Goal: Task Accomplishment & Management: Manage account settings

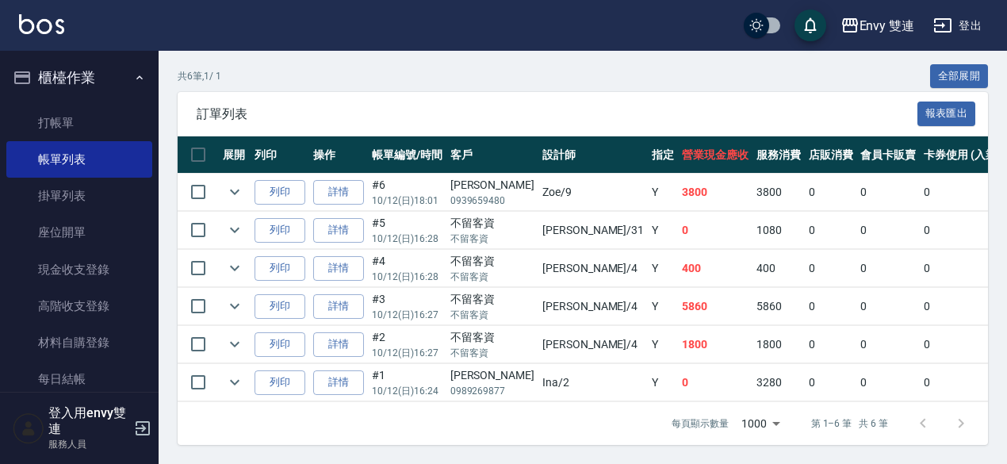
scroll to position [362, 0]
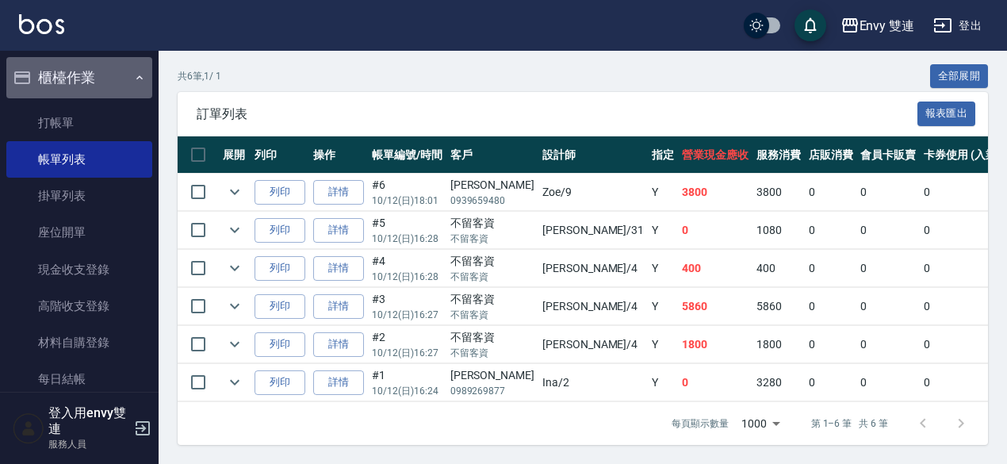
click at [105, 93] on button "櫃檯作業" at bounding box center [79, 77] width 146 height 41
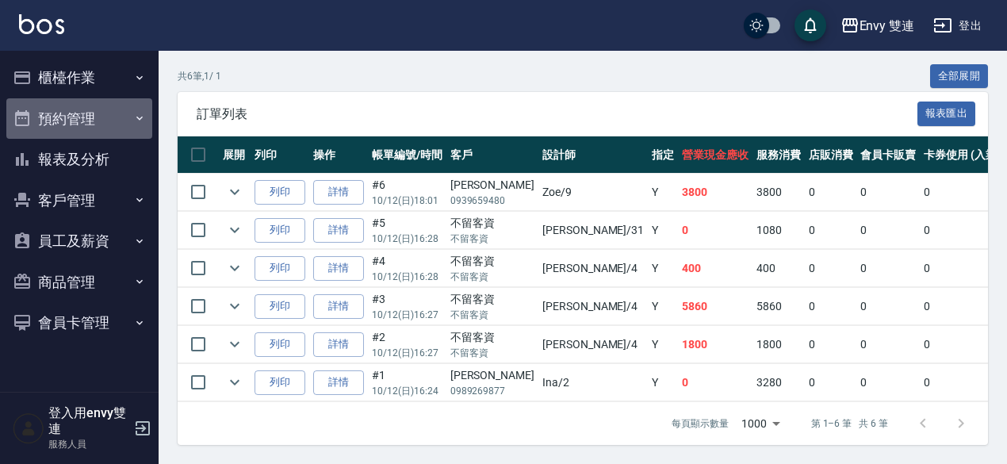
click at [105, 102] on button "預約管理" at bounding box center [79, 118] width 146 height 41
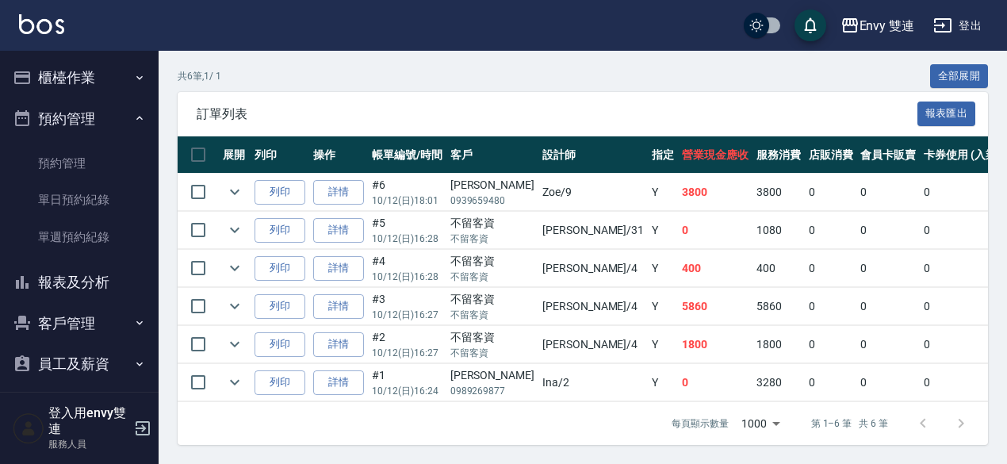
click at [105, 102] on button "預約管理" at bounding box center [79, 118] width 146 height 41
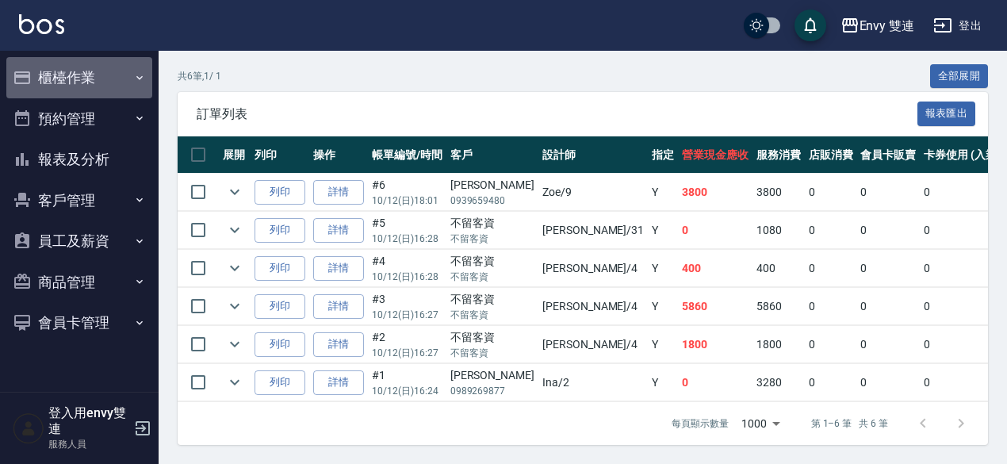
click at [109, 91] on button "櫃檯作業" at bounding box center [79, 77] width 146 height 41
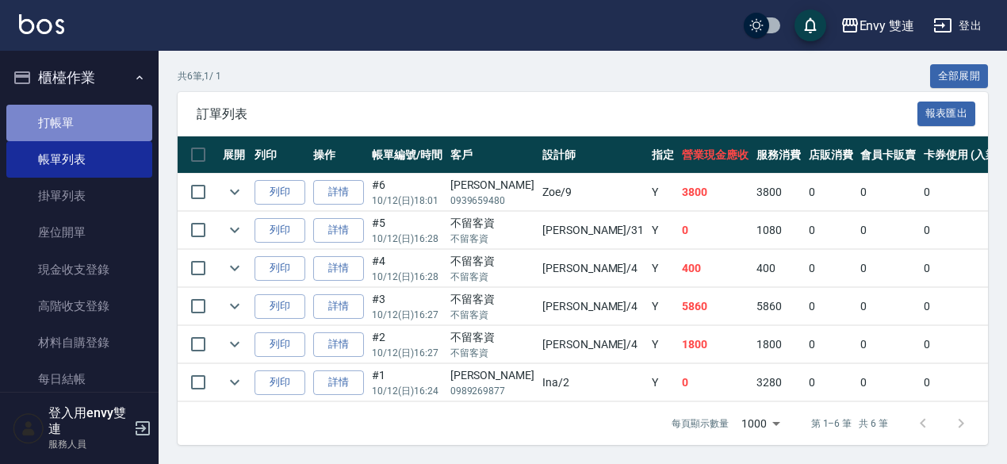
click at [105, 115] on link "打帳單" at bounding box center [79, 123] width 146 height 36
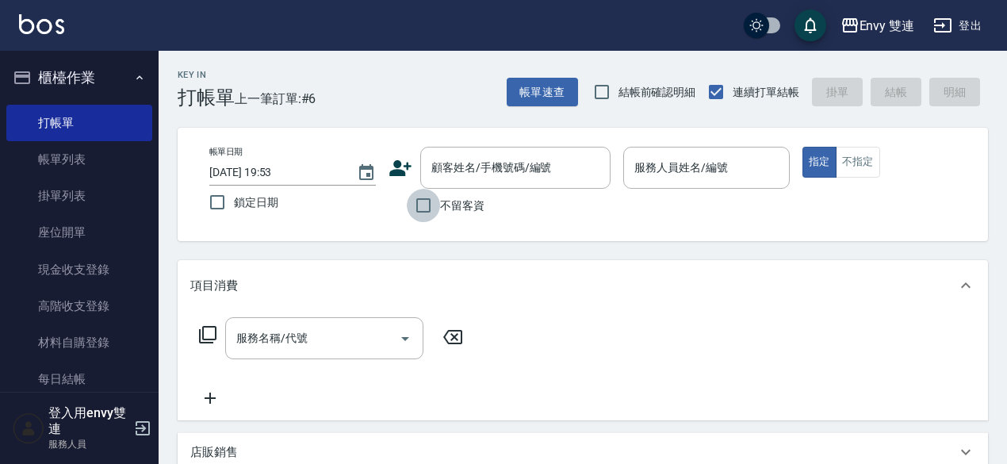
click at [422, 202] on input "不留客資" at bounding box center [423, 205] width 33 height 33
checkbox input "true"
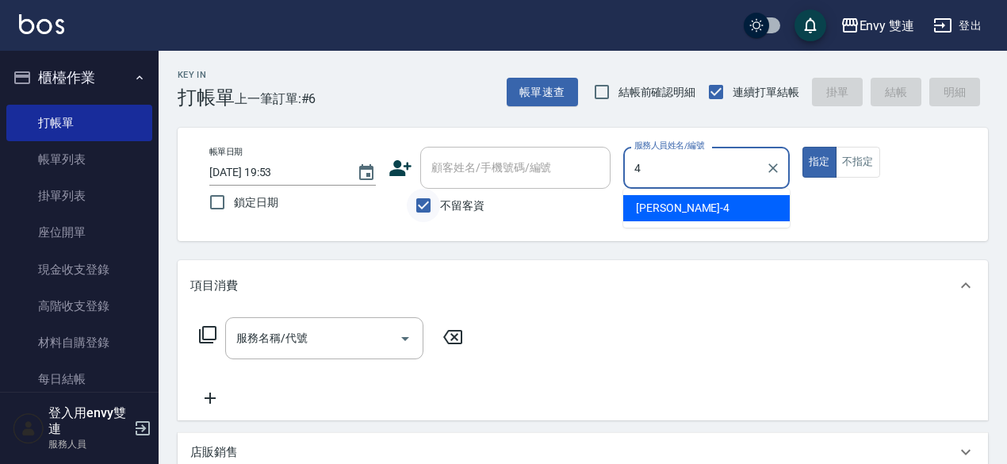
type input "[PERSON_NAME]-4"
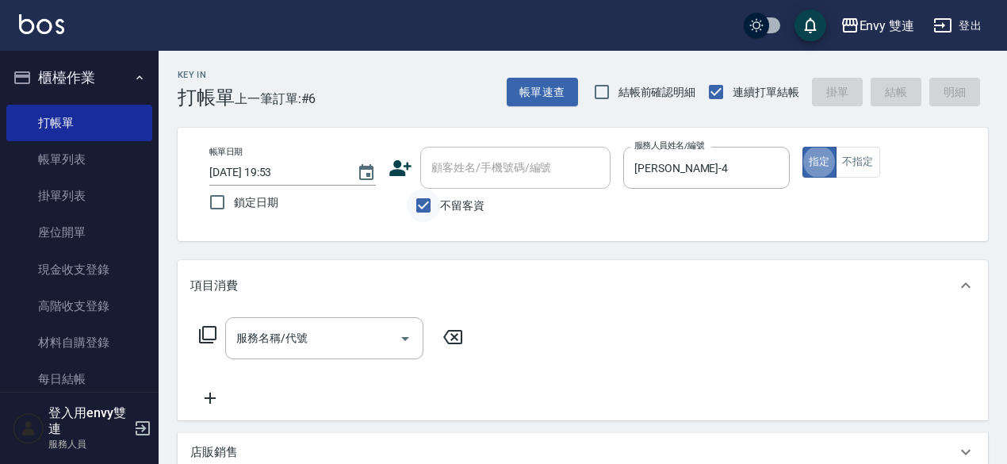
type button "true"
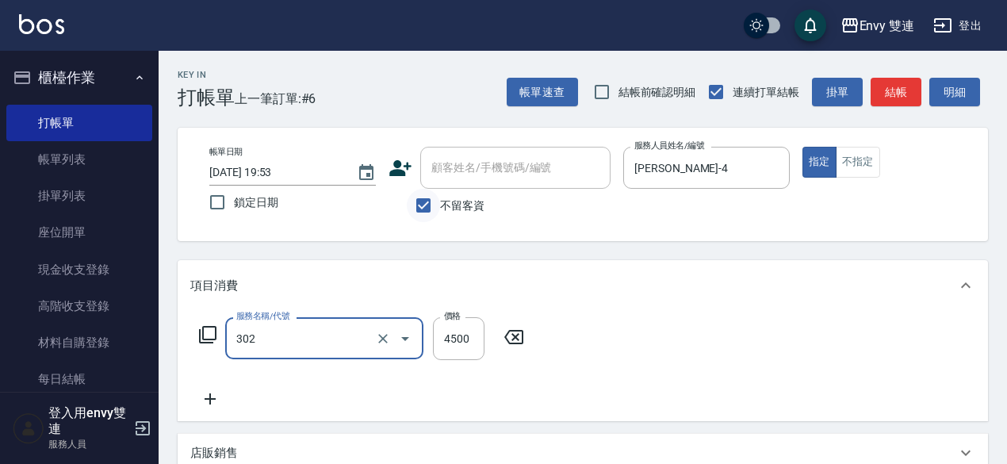
type input "水質感熱塑燙(302)"
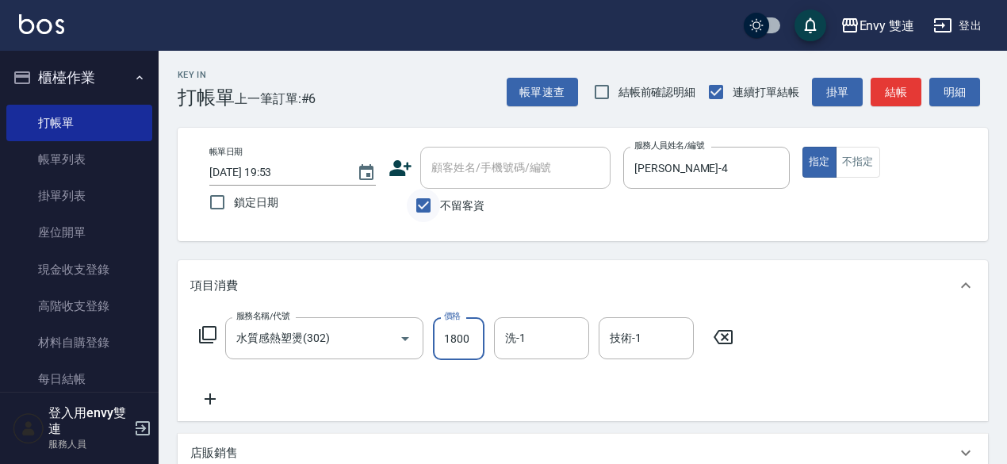
type input "1800"
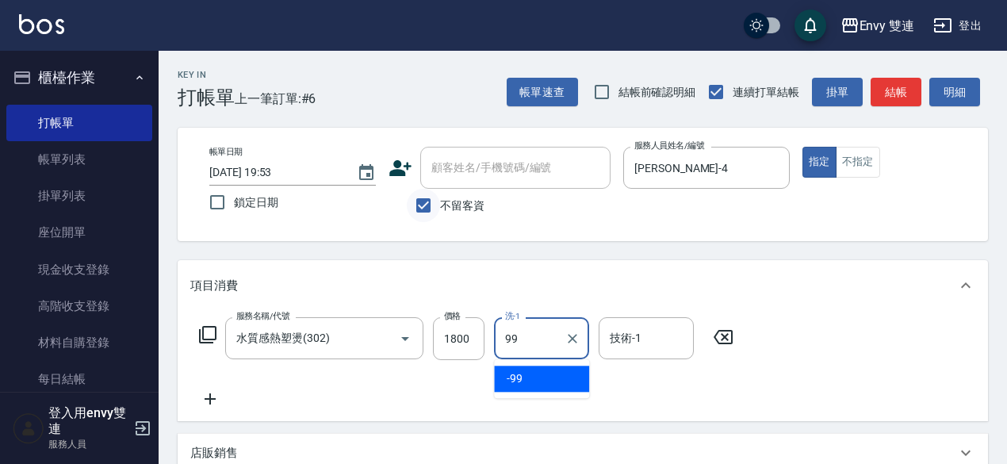
type input "-99"
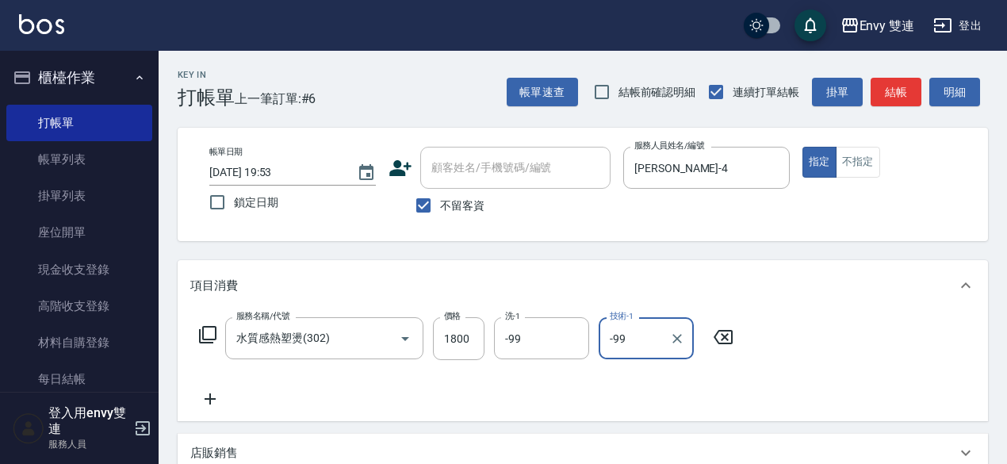
scroll to position [338, 0]
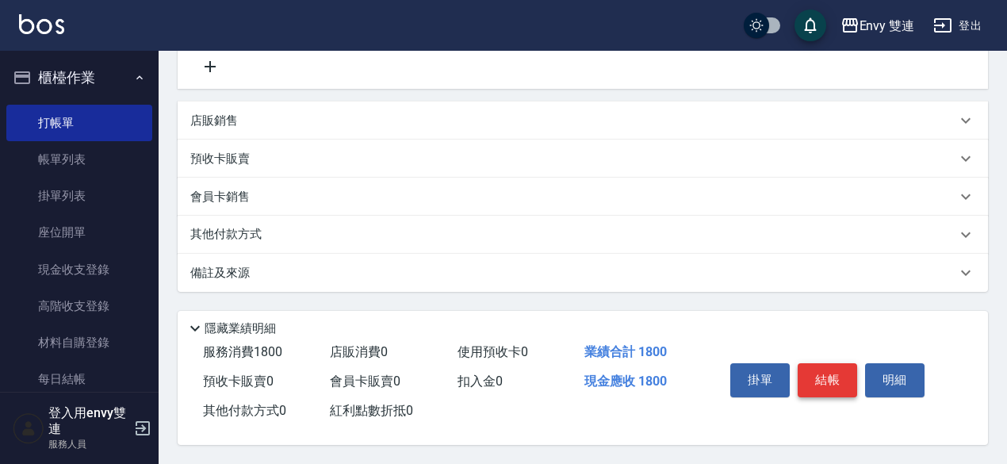
type input "-99"
click at [816, 371] on button "結帳" at bounding box center [827, 379] width 59 height 33
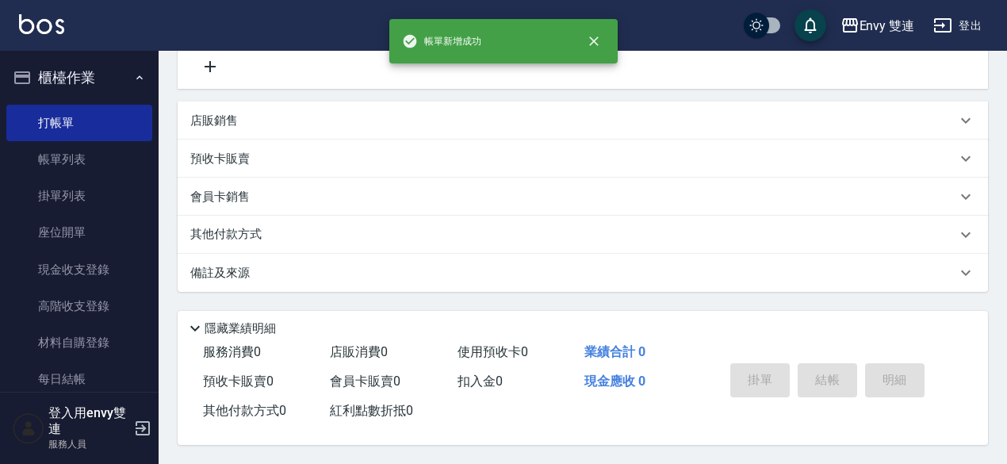
scroll to position [0, 0]
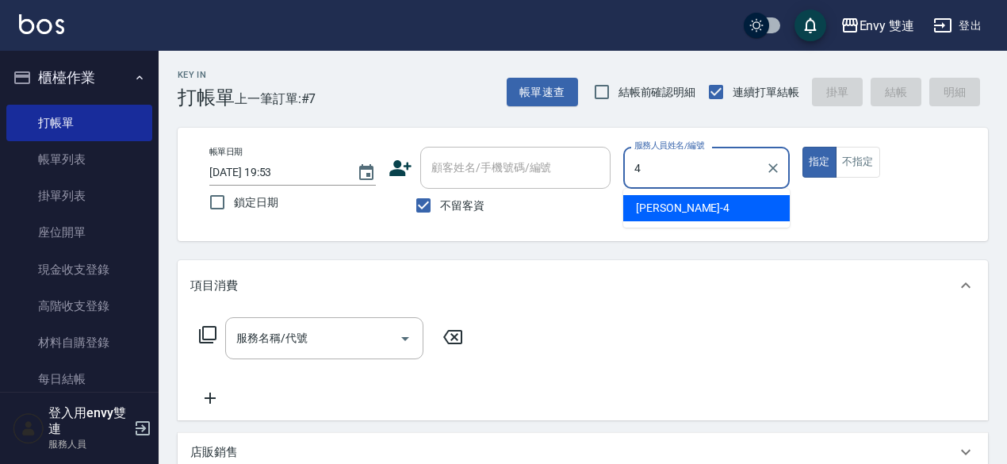
type input "[PERSON_NAME]-4"
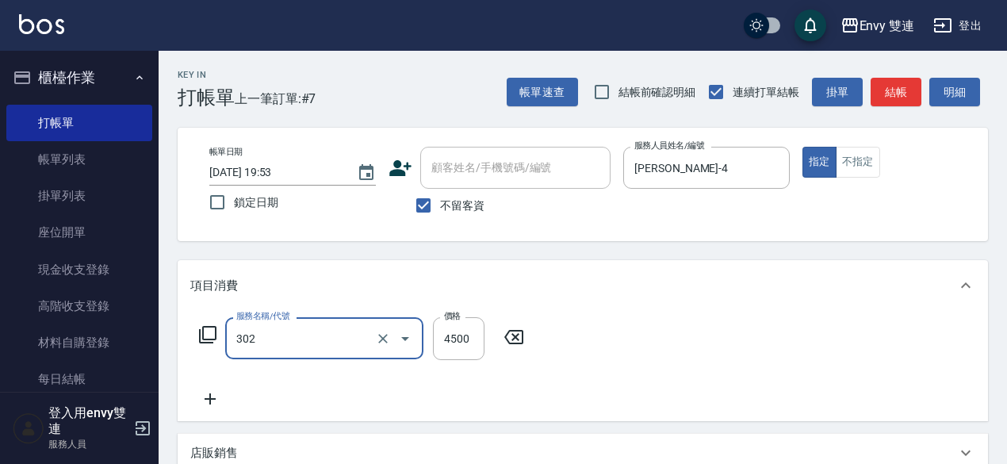
type input "水質感熱塑燙(302)"
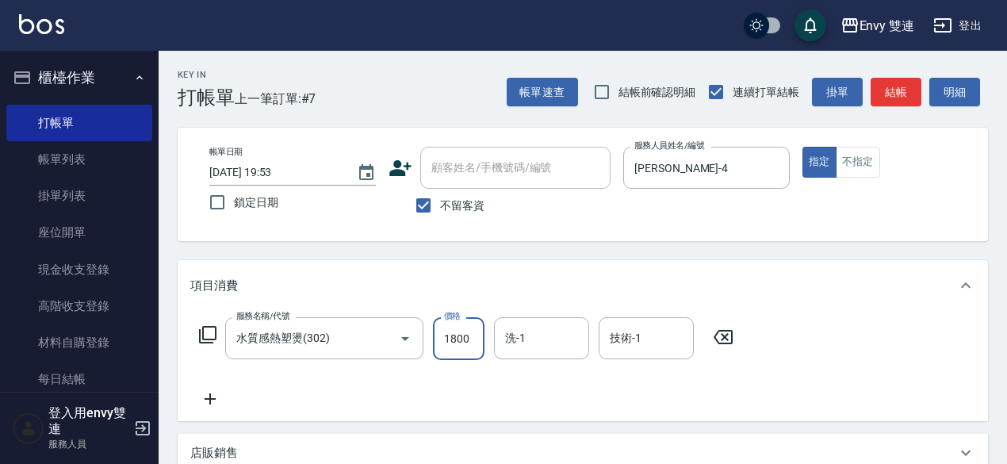
type input "1800"
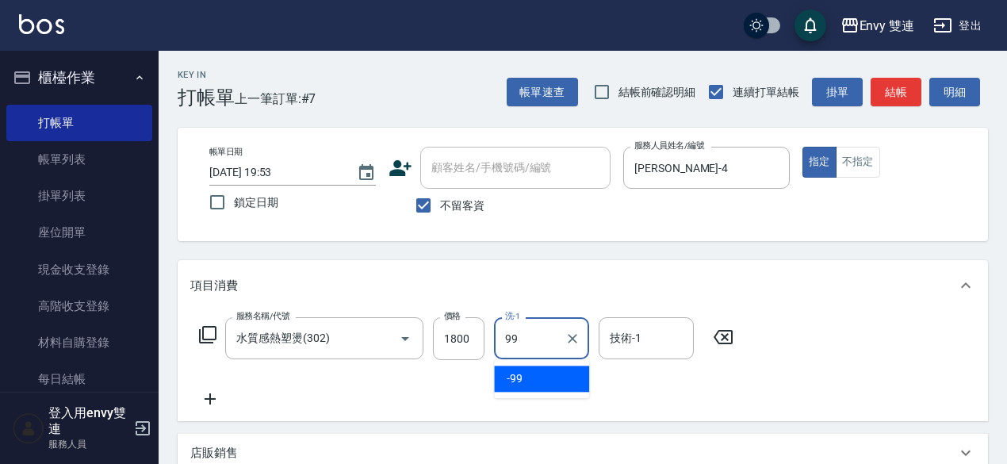
type input "-99"
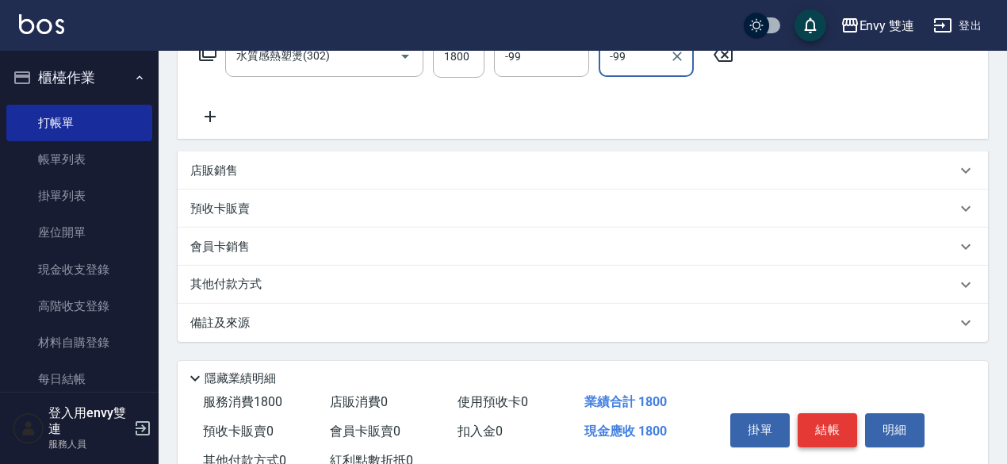
scroll to position [338, 0]
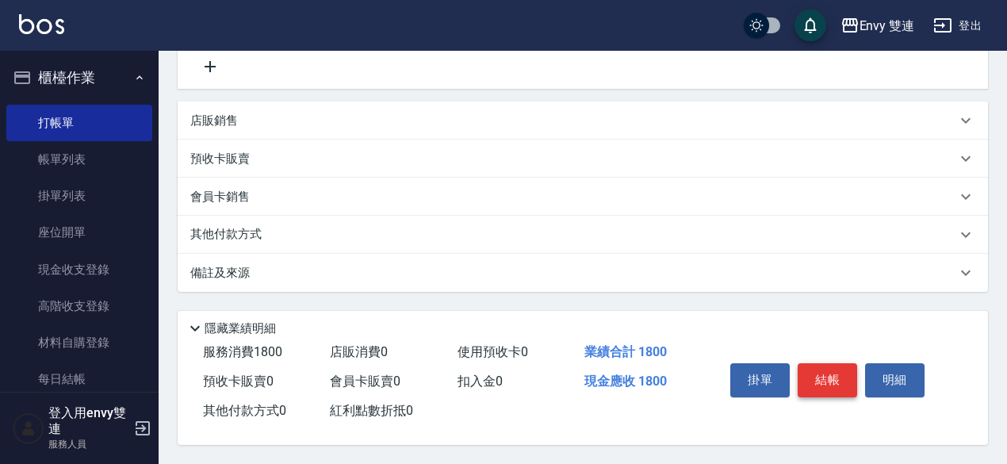
type input "-99"
click at [816, 371] on button "結帳" at bounding box center [827, 379] width 59 height 33
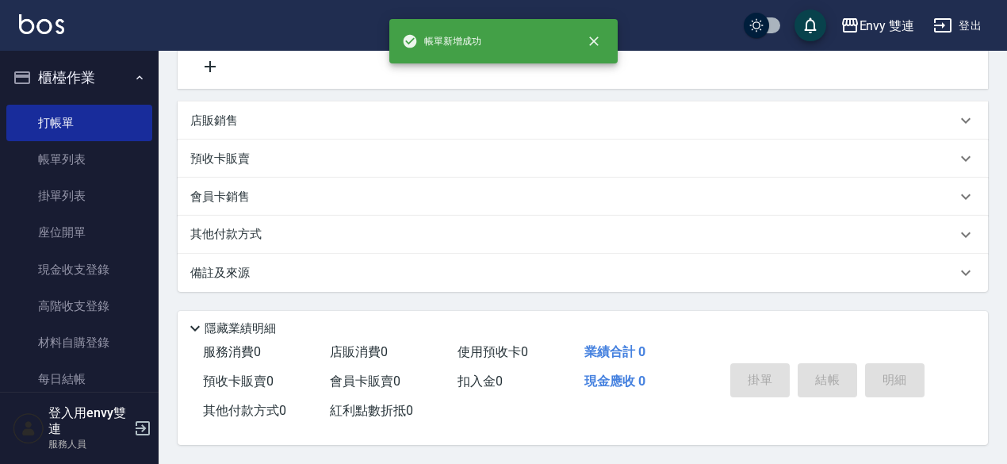
scroll to position [0, 0]
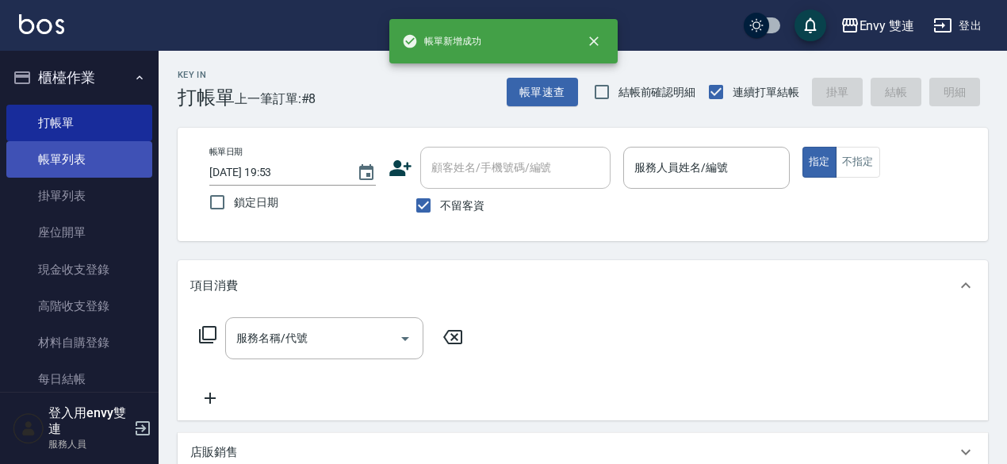
click at [88, 149] on link "帳單列表" at bounding box center [79, 159] width 146 height 36
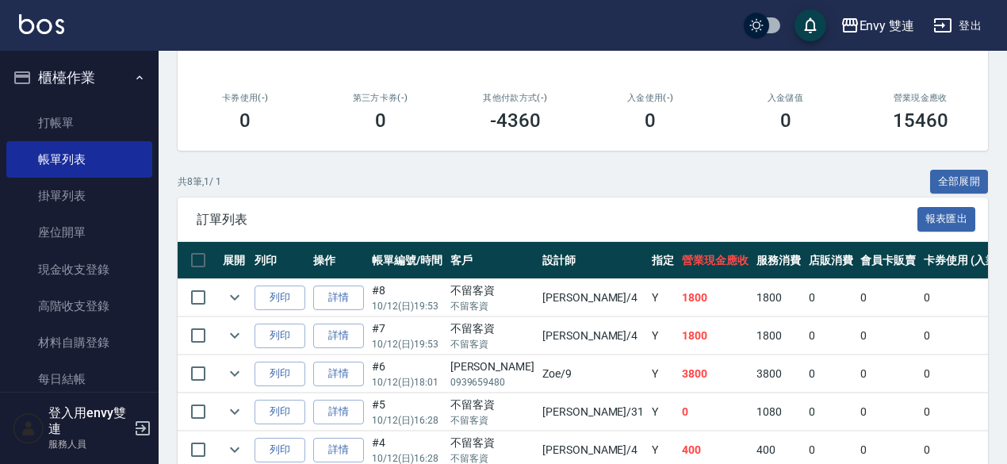
scroll to position [247, 0]
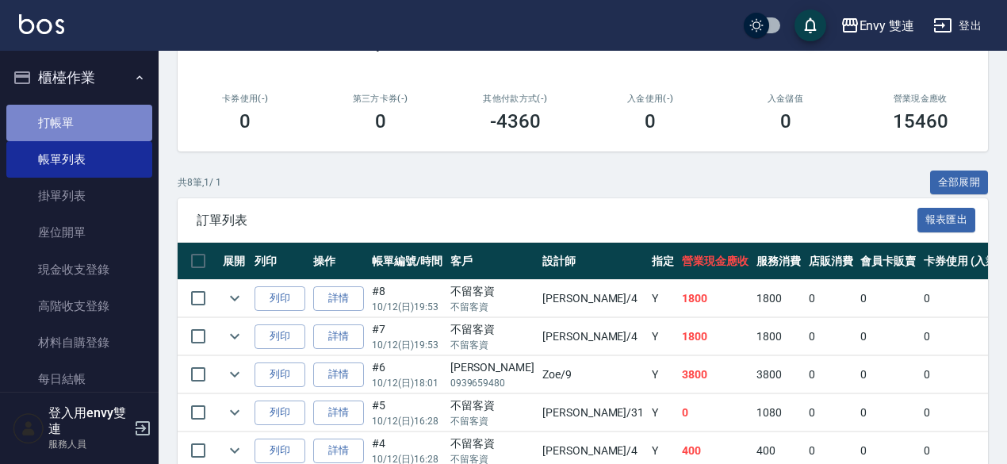
click at [85, 120] on link "打帳單" at bounding box center [79, 123] width 146 height 36
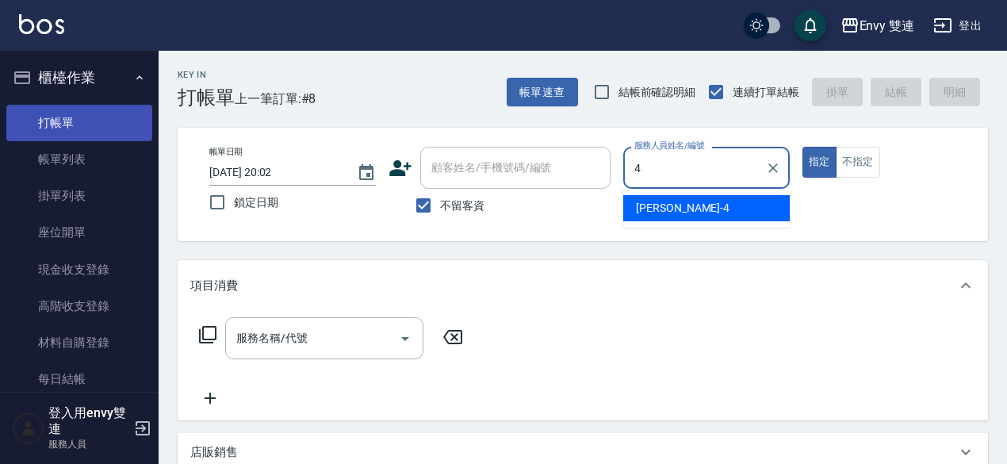
type input "[PERSON_NAME]-4"
type button "true"
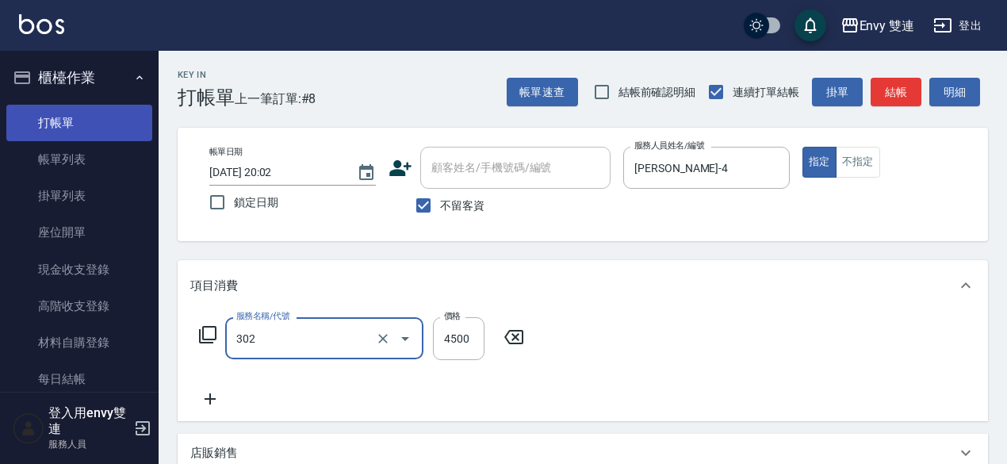
type input "水質感熱塑燙(302)"
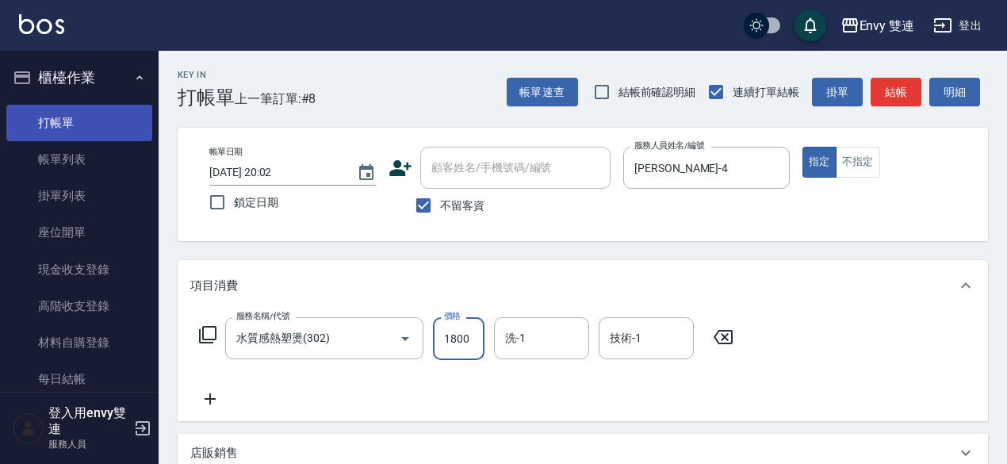
type input "1800"
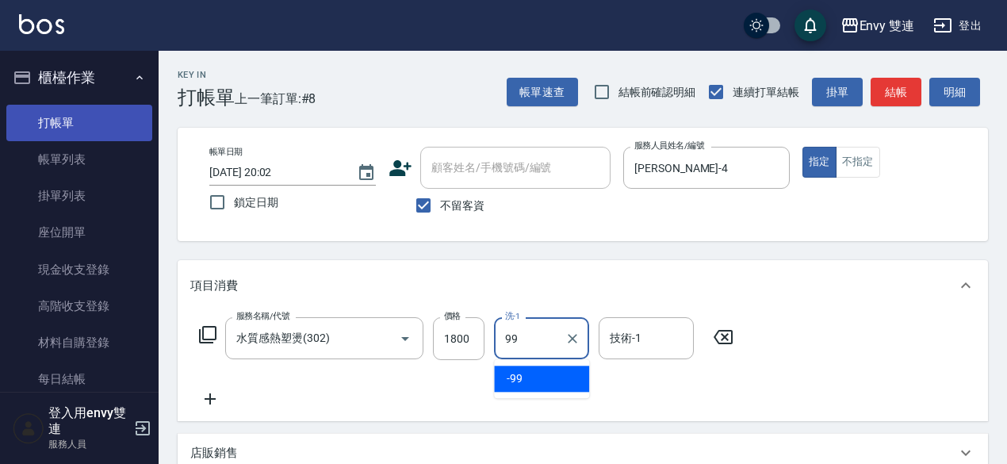
type input "-99"
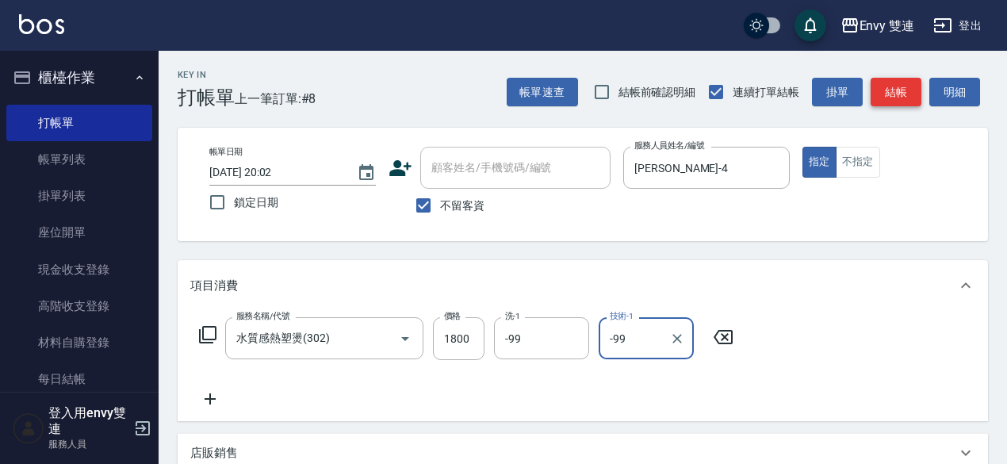
type input "-99"
click at [901, 88] on button "結帳" at bounding box center [896, 92] width 51 height 29
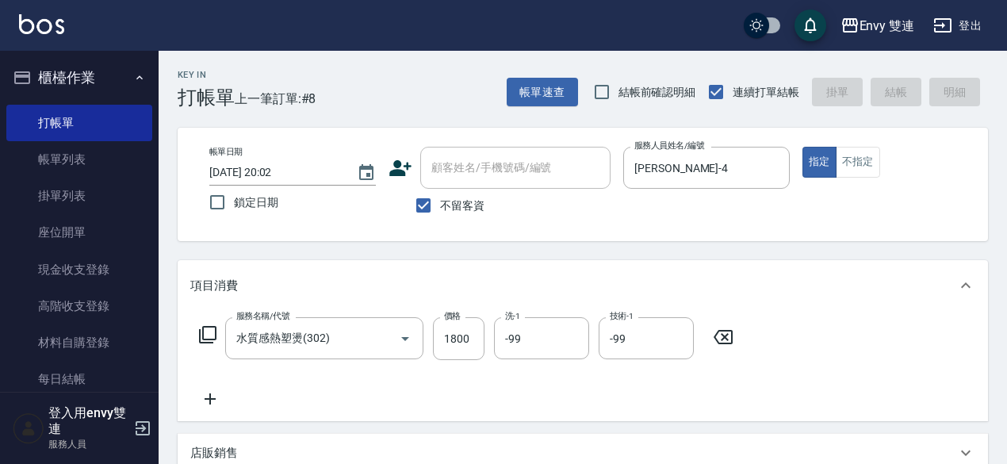
type input "[DATE] 20:03"
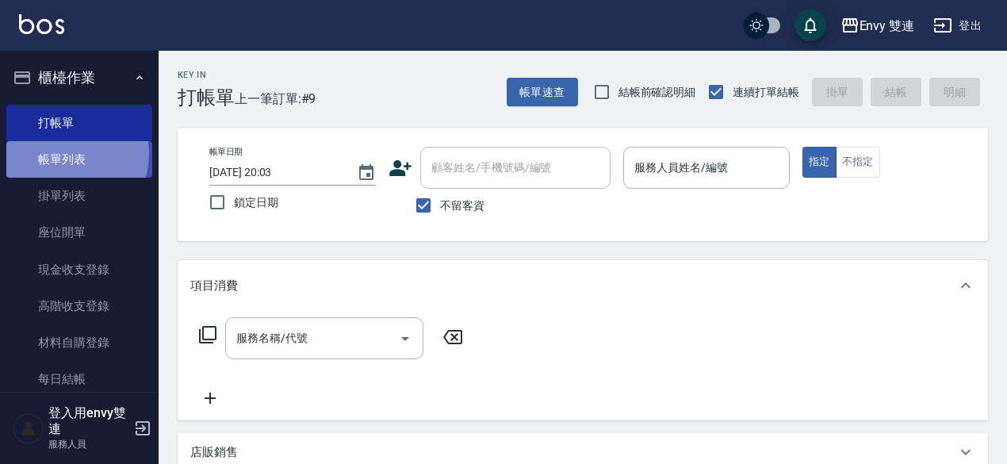
click at [63, 154] on link "帳單列表" at bounding box center [79, 159] width 146 height 36
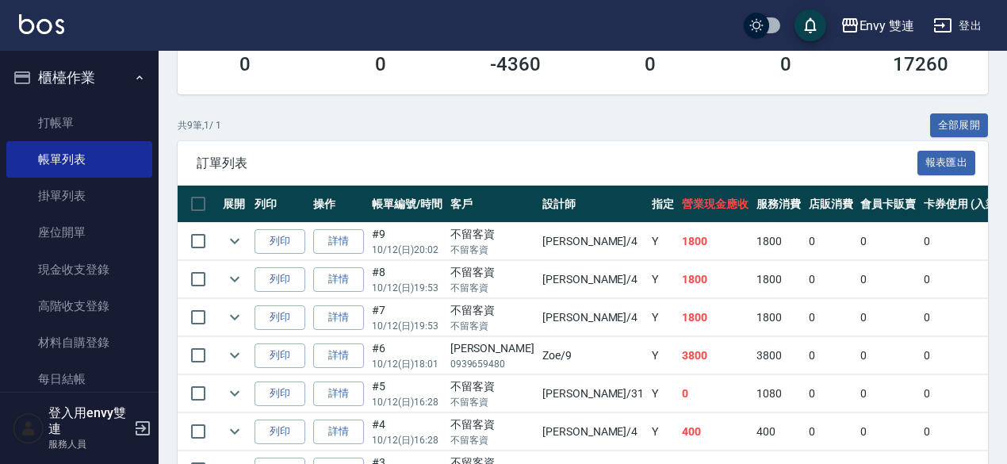
scroll to position [309, 0]
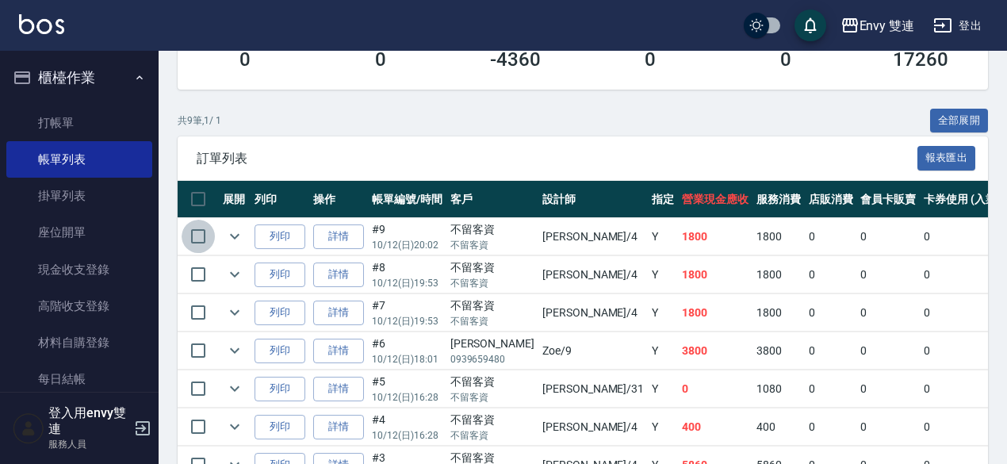
click at [200, 230] on input "checkbox" at bounding box center [198, 236] width 33 height 33
checkbox input "true"
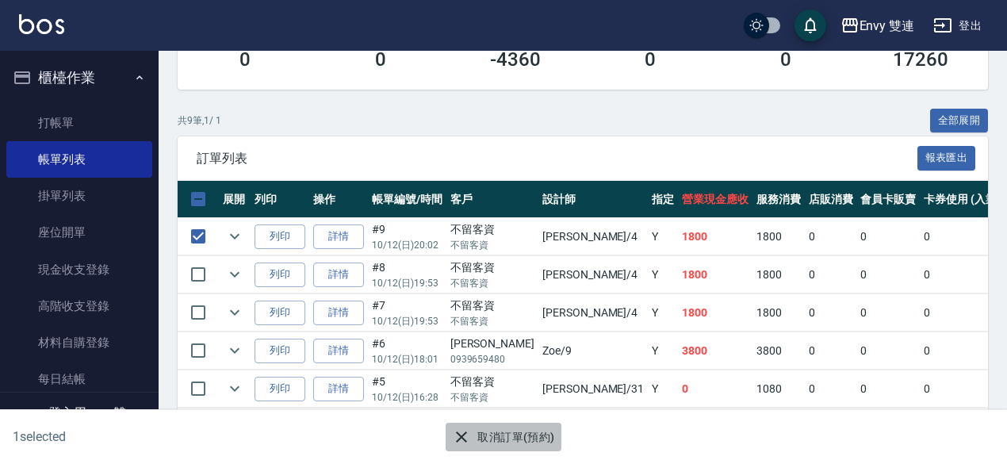
click at [477, 433] on button "取消訂單(預約)" at bounding box center [503, 437] width 115 height 29
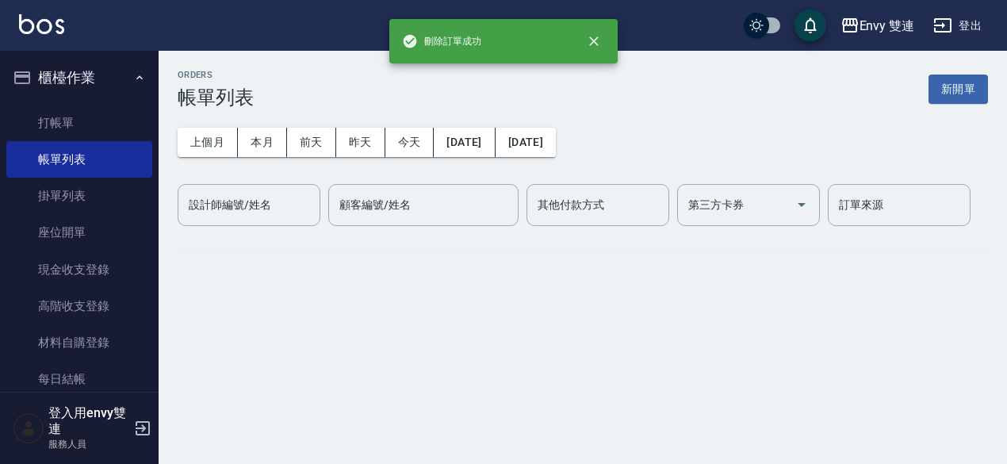
scroll to position [0, 0]
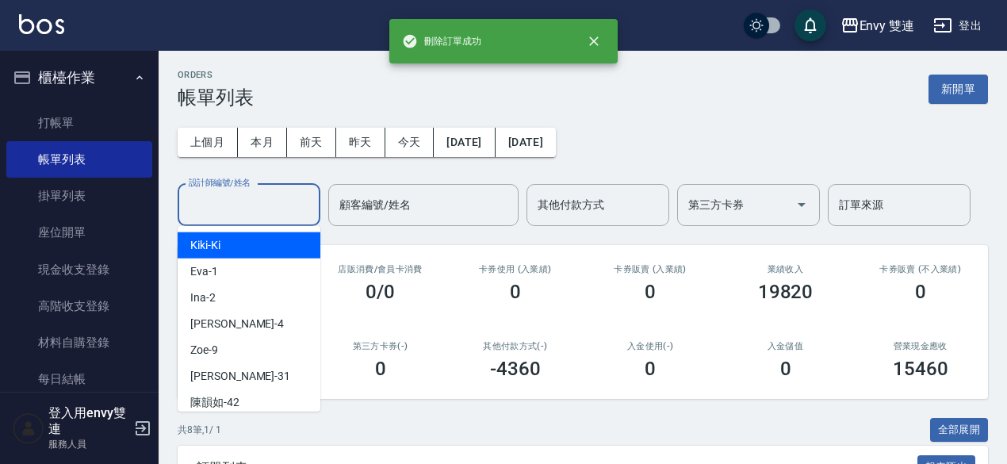
click at [206, 201] on input "設計師編號/姓名" at bounding box center [249, 205] width 128 height 28
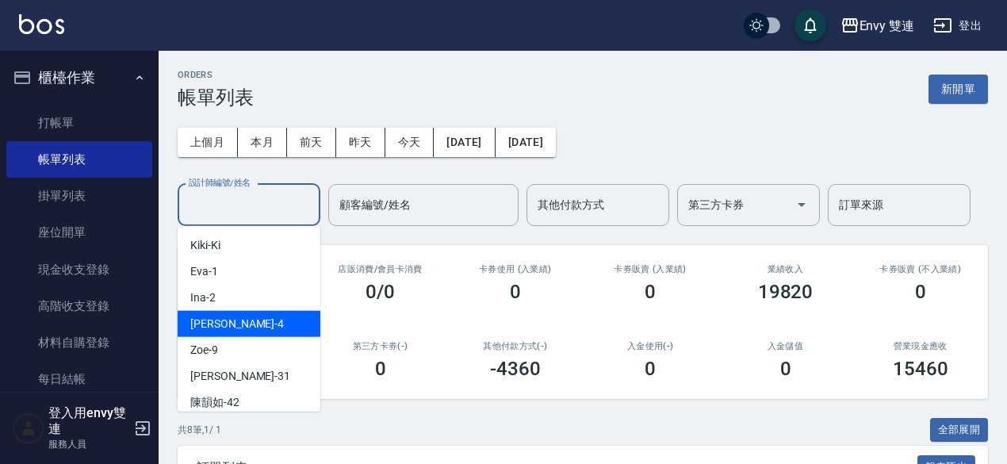
click at [228, 327] on div "[PERSON_NAME] -4" at bounding box center [249, 324] width 143 height 26
type input "[PERSON_NAME]-4"
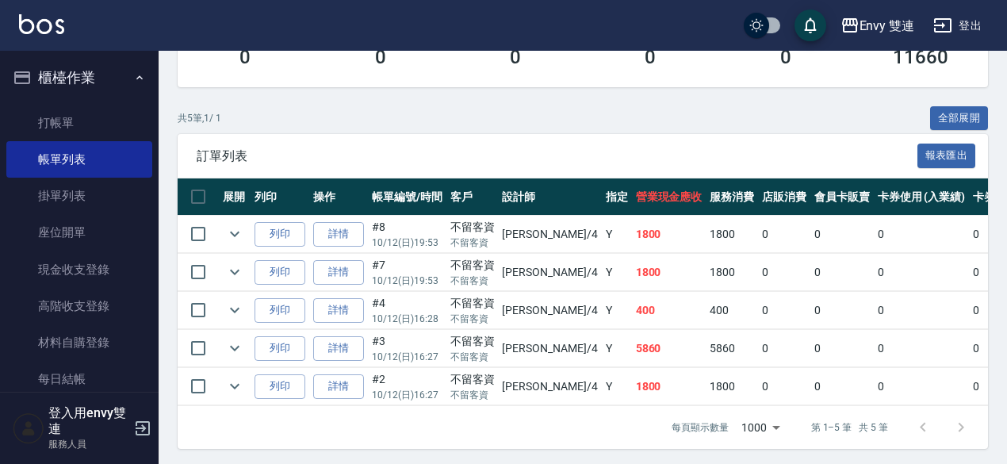
scroll to position [25, 0]
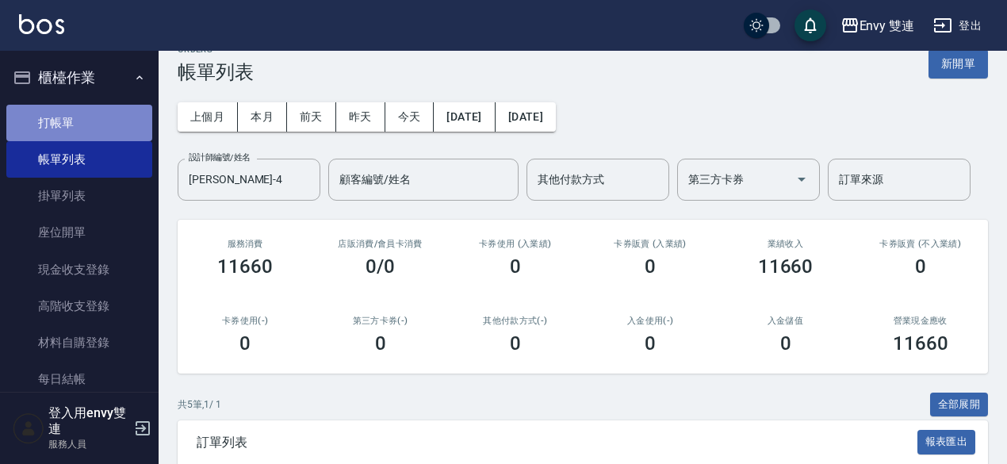
click at [122, 123] on link "打帳單" at bounding box center [79, 123] width 146 height 36
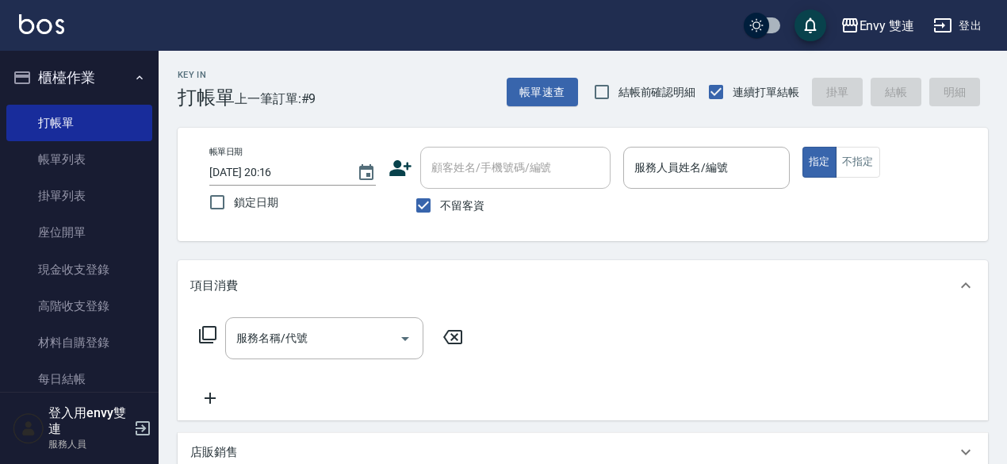
click at [443, 212] on span "不留客資" at bounding box center [462, 205] width 44 height 17
click at [440, 212] on input "不留客資" at bounding box center [423, 205] width 33 height 33
checkbox input "false"
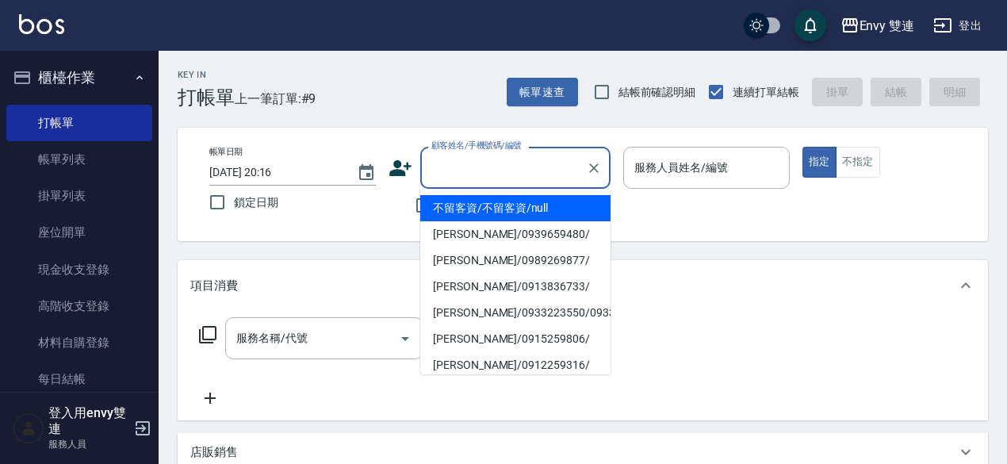
click at [465, 178] on input "顧客姓名/手機號碼/編號" at bounding box center [503, 168] width 152 height 28
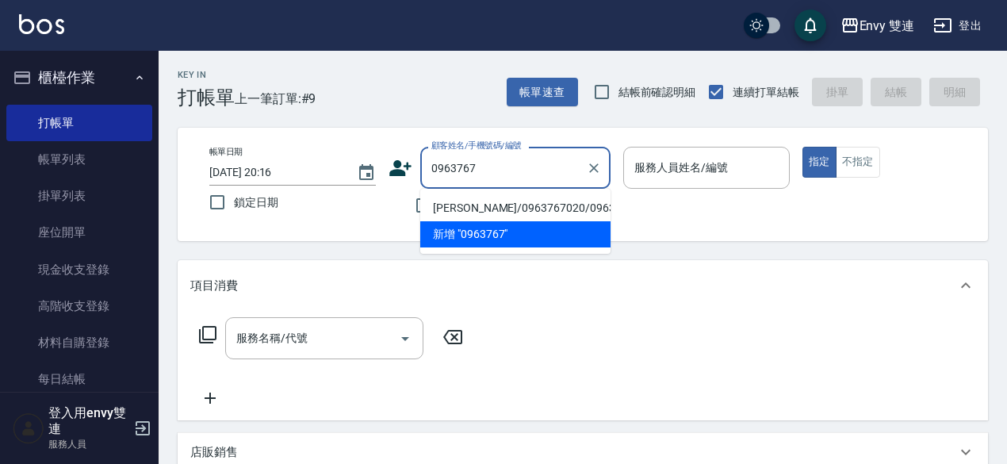
click at [494, 193] on ul "[PERSON_NAME]/0963767020/0963767020 新增 "0963767"" at bounding box center [515, 221] width 190 height 65
click at [489, 205] on li "[PERSON_NAME]/0963767020/0963767020" at bounding box center [515, 208] width 190 height 26
type input "[PERSON_NAME]/0963767020/0963767020"
type input "Zoe-9"
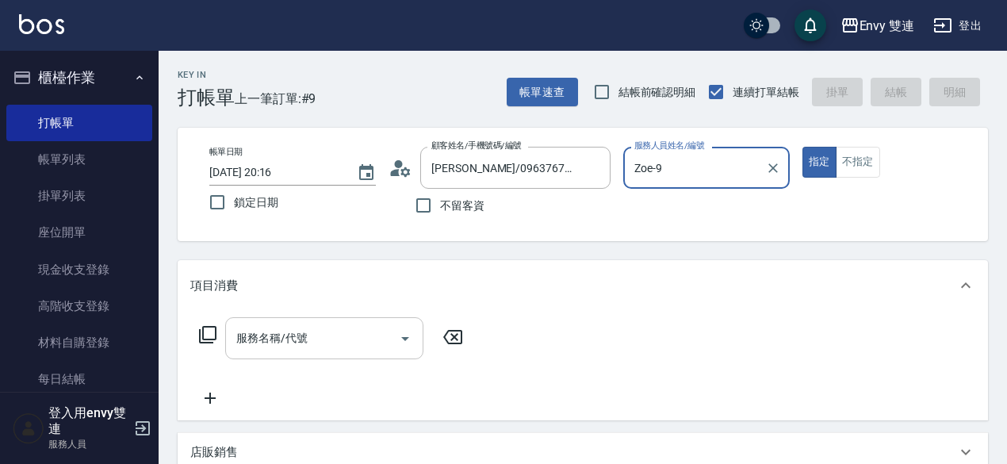
click at [262, 343] on input "服務名稱/代號" at bounding box center [312, 338] width 160 height 28
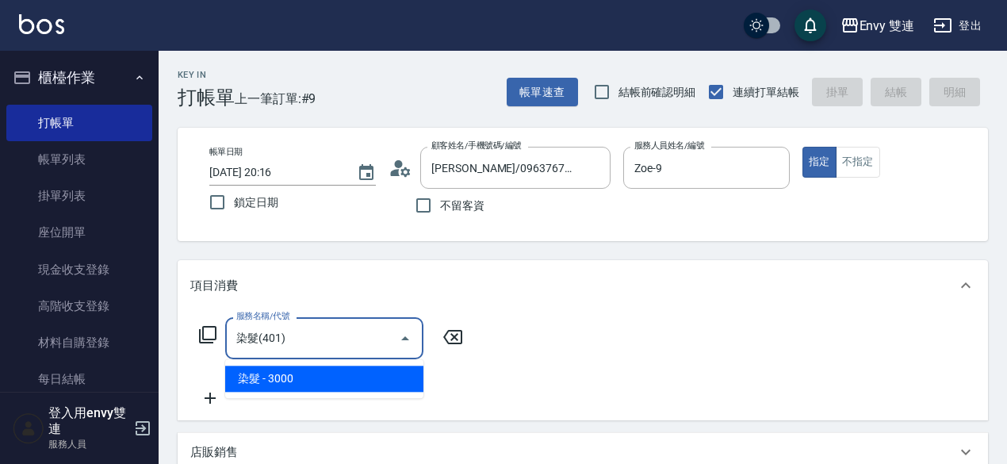
type input "染髮(401)"
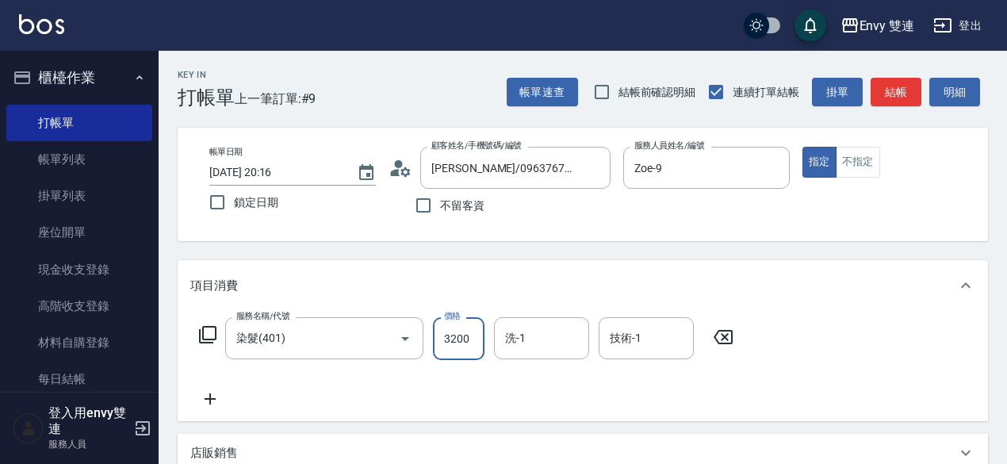
type input "3200"
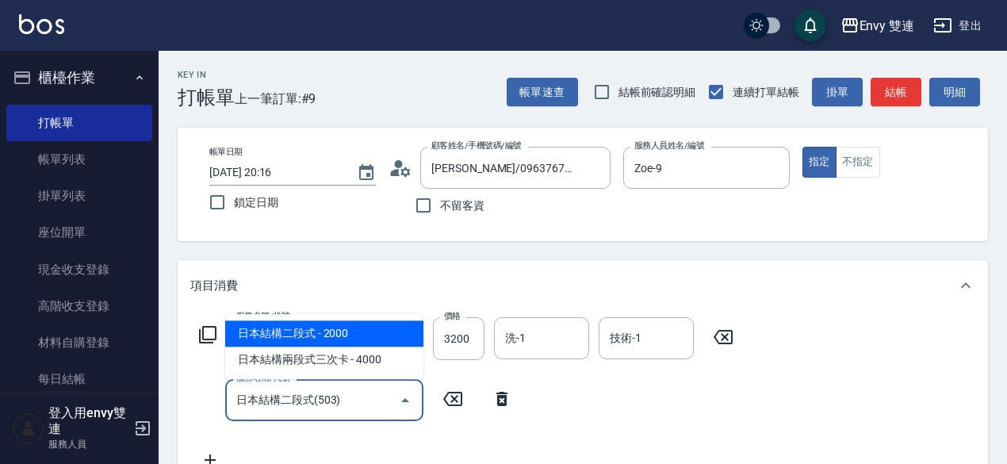
type input "日本結構二段式(503)"
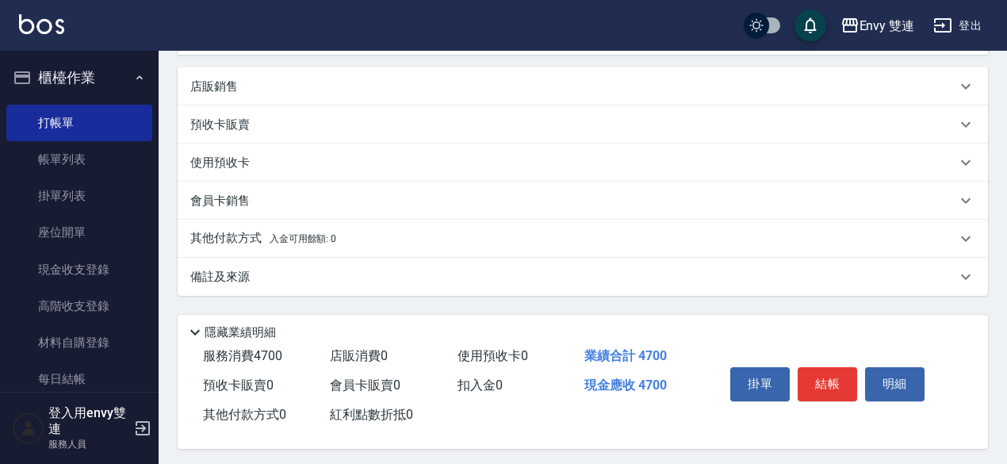
scroll to position [438, 0]
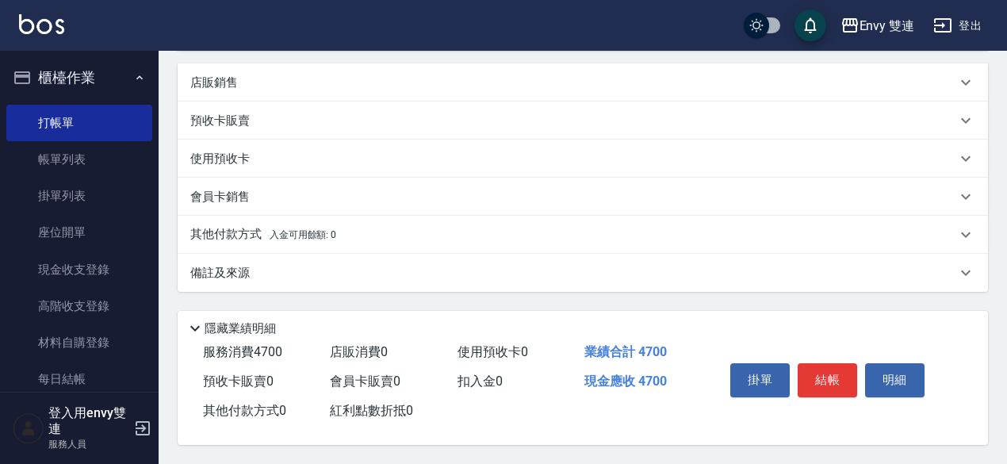
type input "1500"
click at [409, 234] on div "其他付款方式 入金可用餘額: 0" at bounding box center [573, 234] width 766 height 17
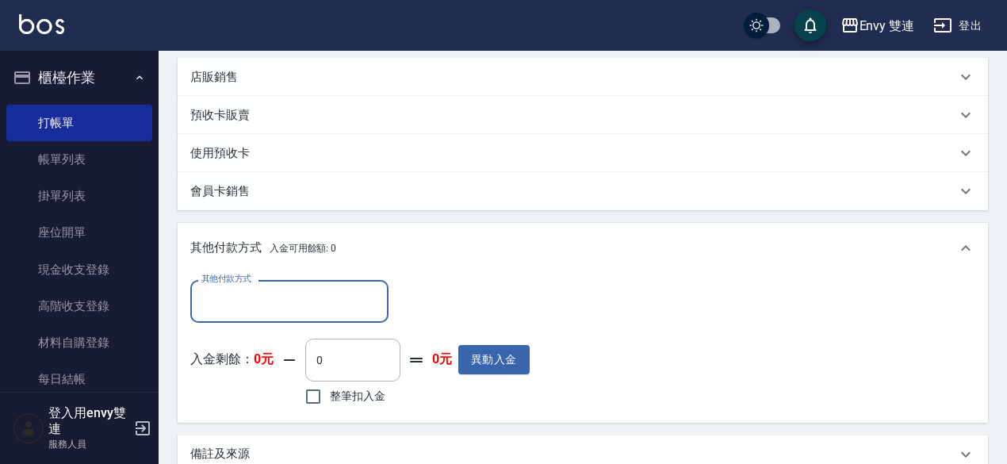
scroll to position [0, 0]
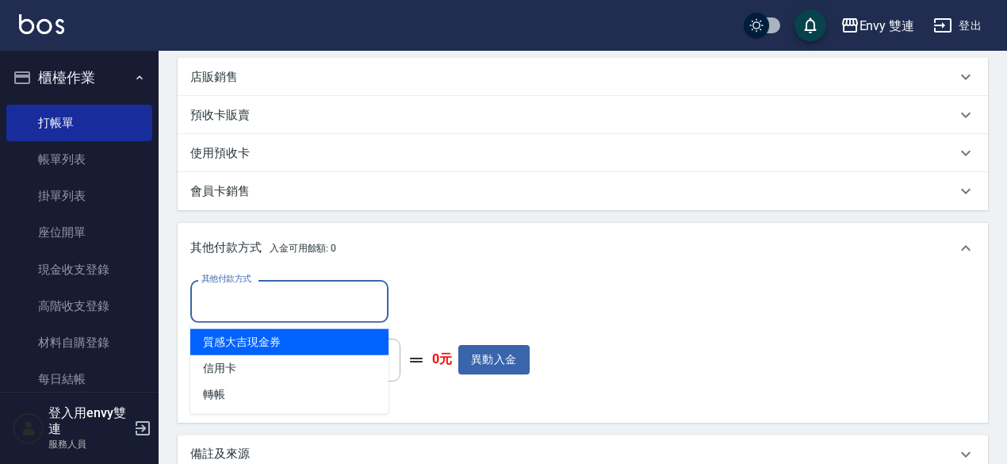
click at [335, 305] on input "其他付款方式" at bounding box center [289, 301] width 184 height 28
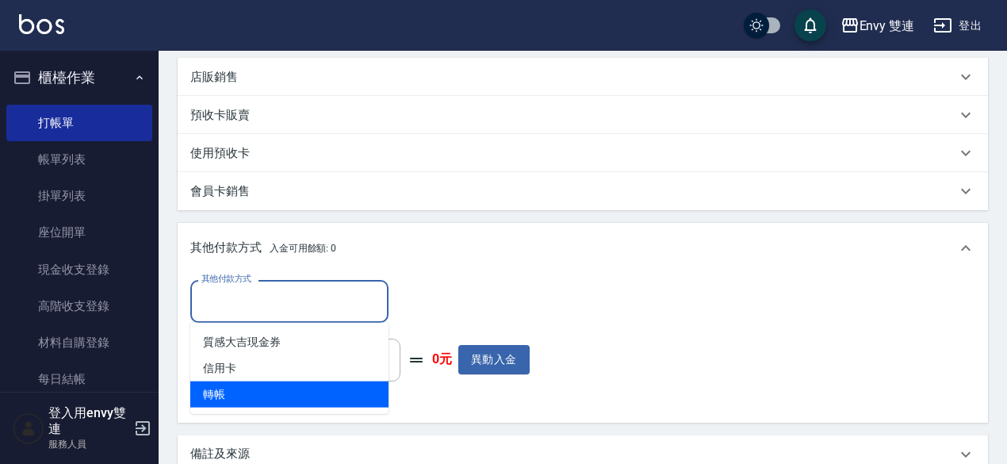
click at [276, 389] on span "轉帳" at bounding box center [289, 394] width 198 height 26
type input "轉帳"
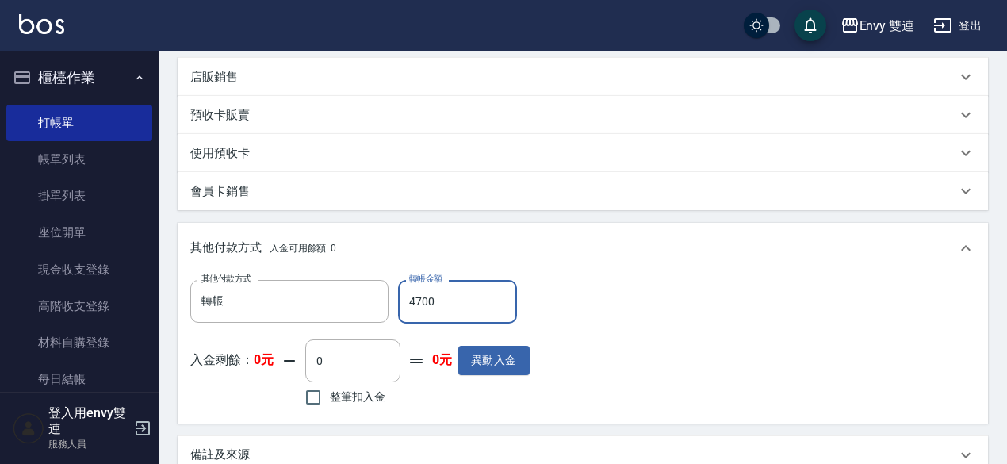
scroll to position [625, 0]
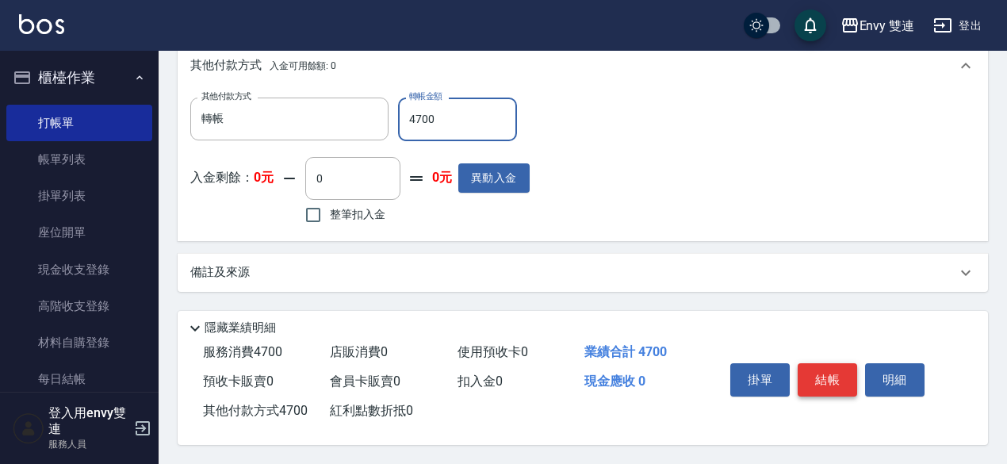
type input "4700"
click at [801, 374] on button "結帳" at bounding box center [827, 379] width 59 height 33
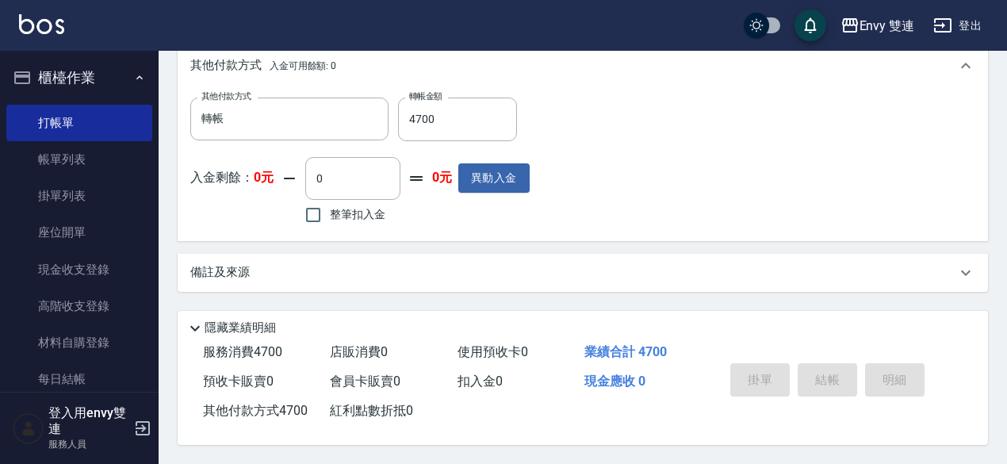
type input "[DATE] 20:17"
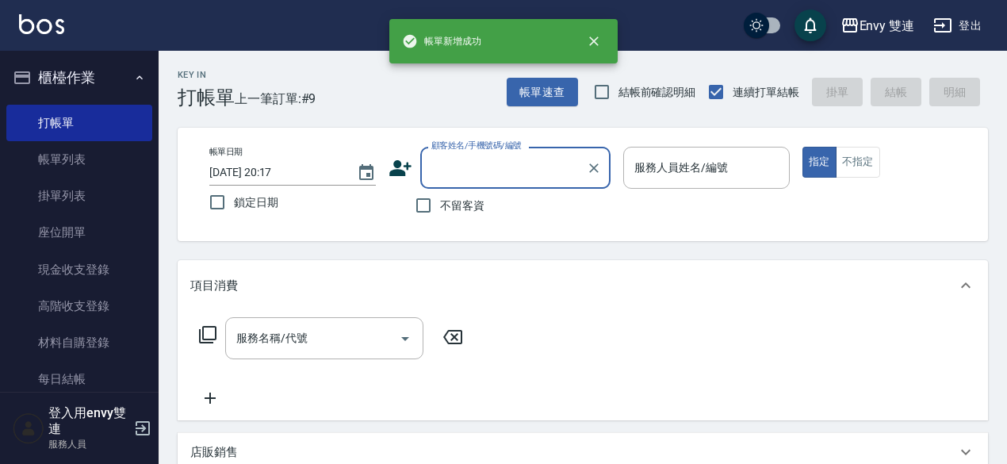
scroll to position [0, 0]
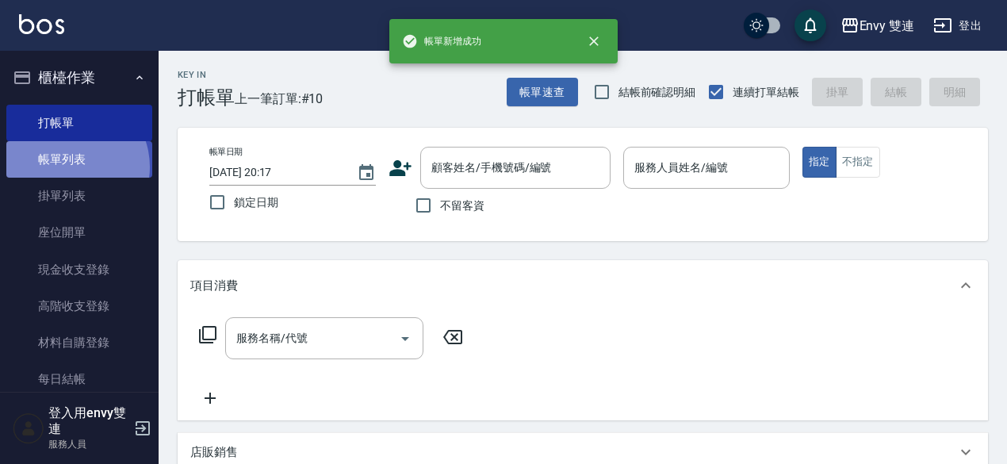
click at [67, 167] on link "帳單列表" at bounding box center [79, 159] width 146 height 36
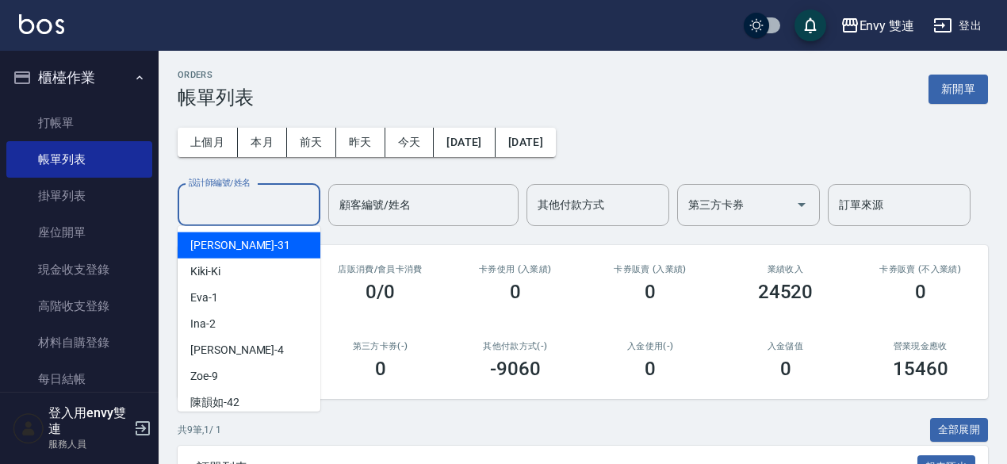
click at [256, 191] on input "設計師編號/姓名" at bounding box center [249, 205] width 128 height 28
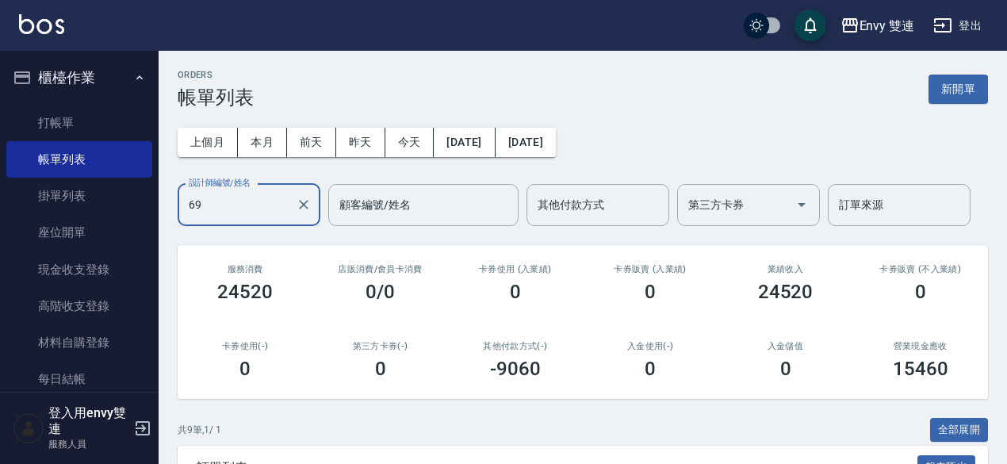
type input "6"
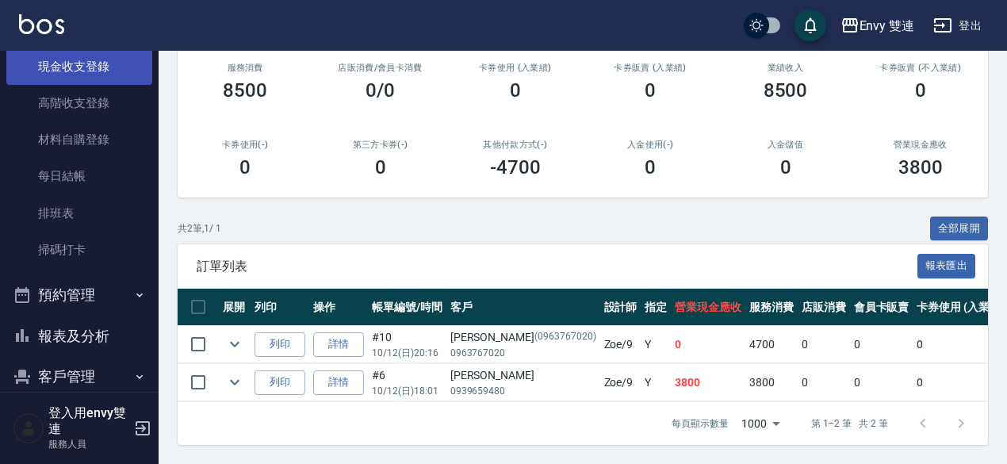
scroll to position [204, 0]
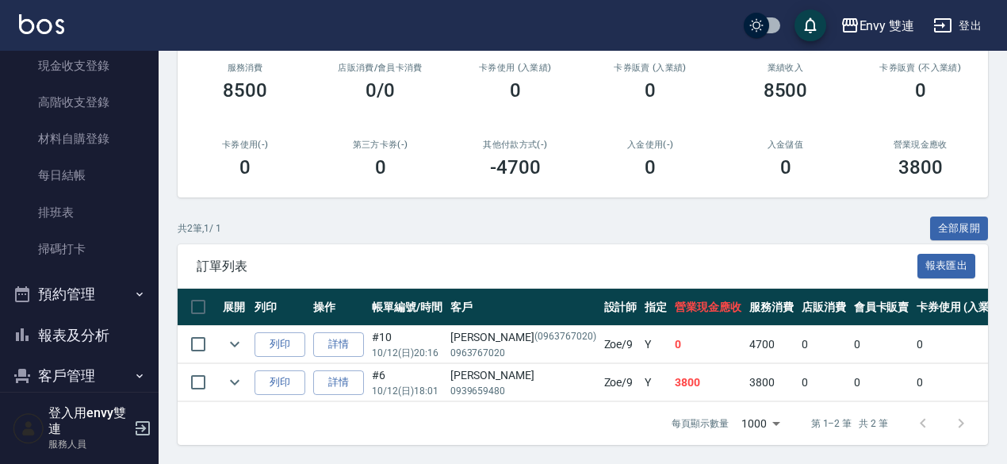
type input "Zoe-9"
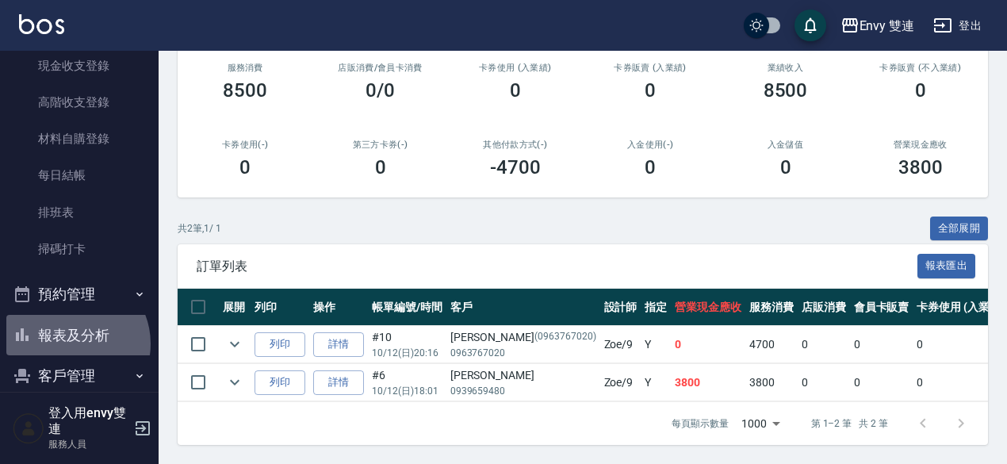
click at [71, 343] on button "報表及分析" at bounding box center [79, 335] width 146 height 41
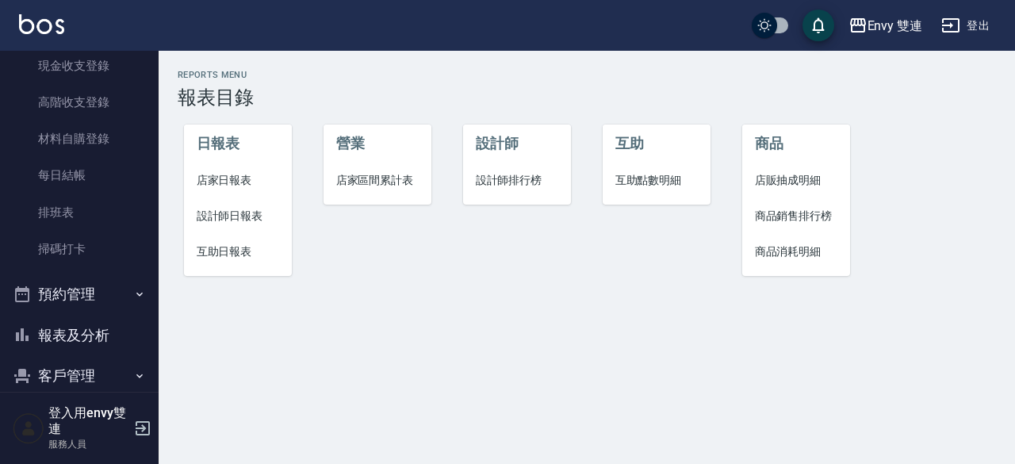
click at [235, 209] on span "設計師日報表" at bounding box center [238, 216] width 83 height 17
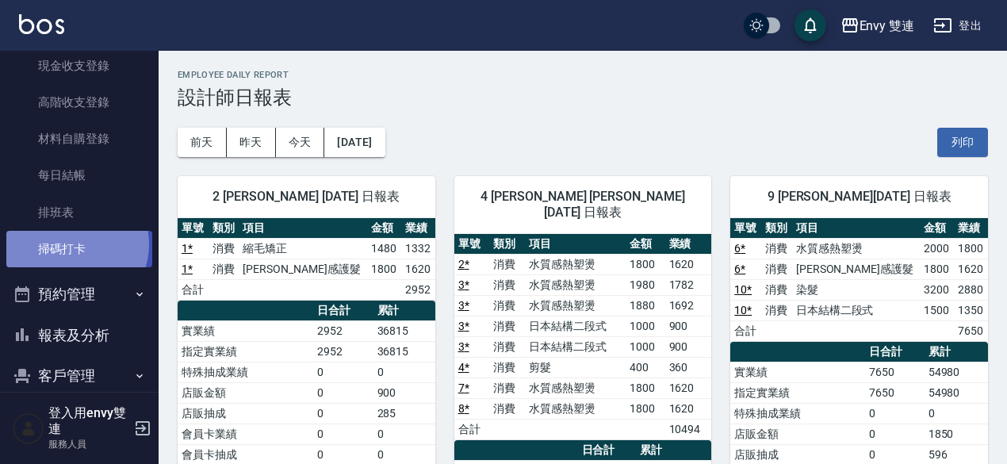
click at [72, 243] on link "掃碼打卡" at bounding box center [79, 249] width 146 height 36
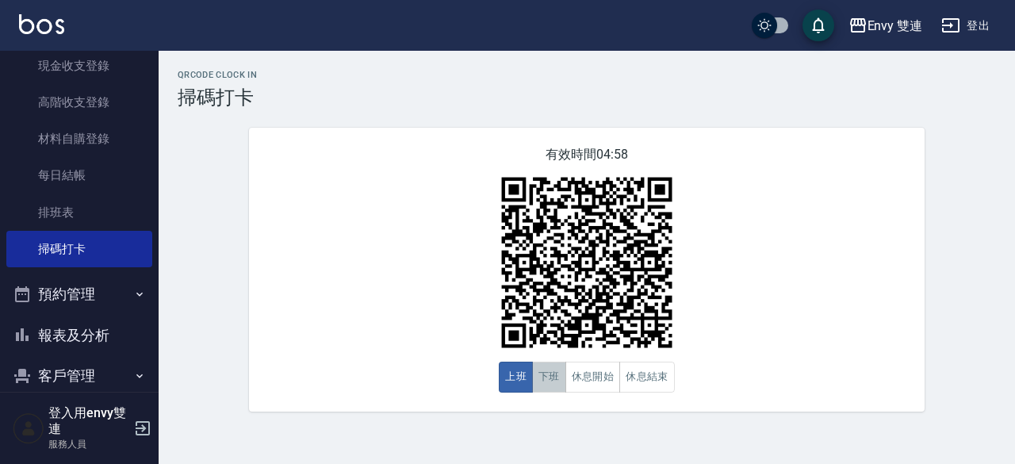
click at [554, 378] on button "下班" at bounding box center [549, 377] width 34 height 31
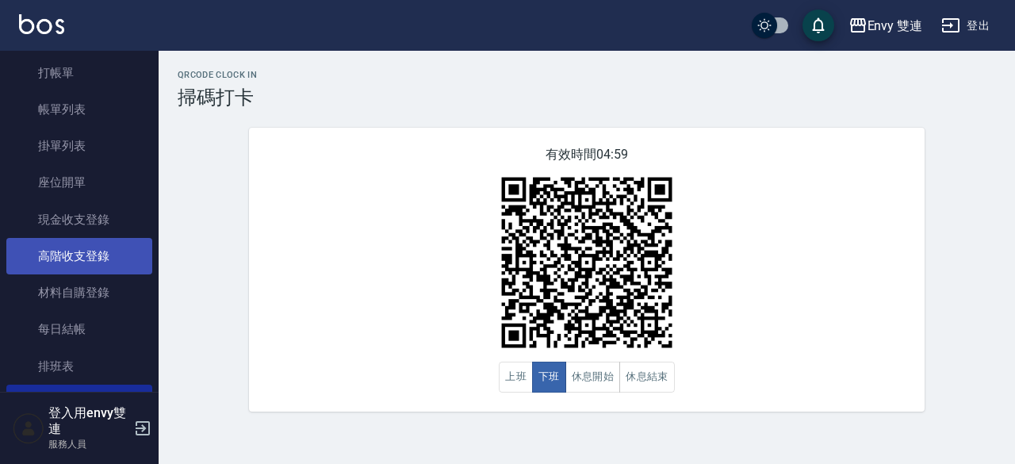
scroll to position [49, 0]
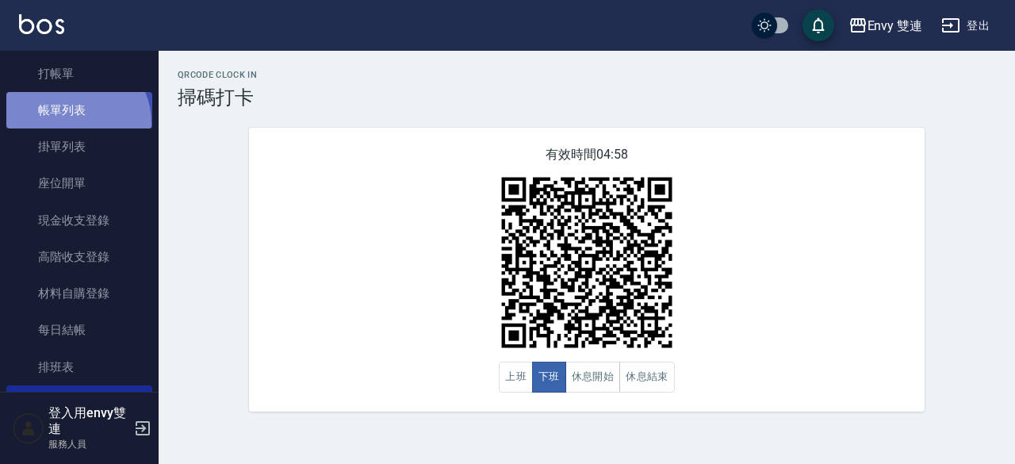
click at [71, 123] on link "帳單列表" at bounding box center [79, 110] width 146 height 36
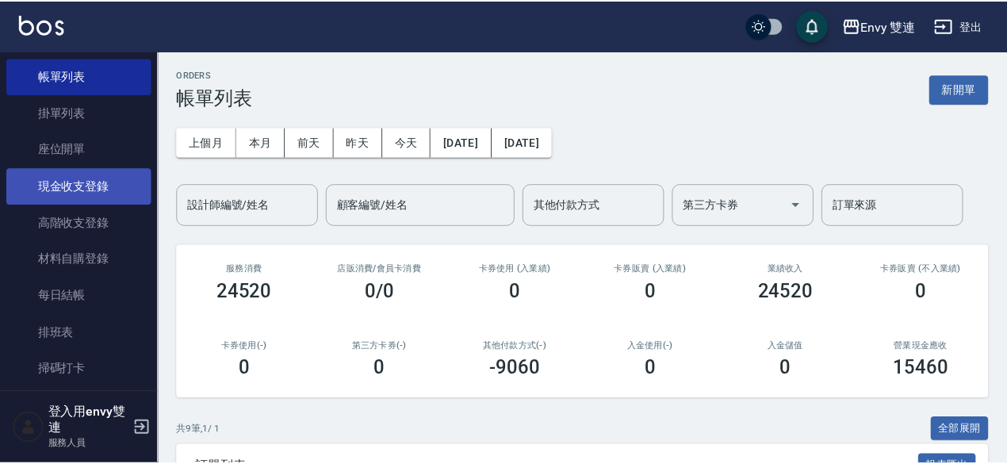
scroll to position [104, 0]
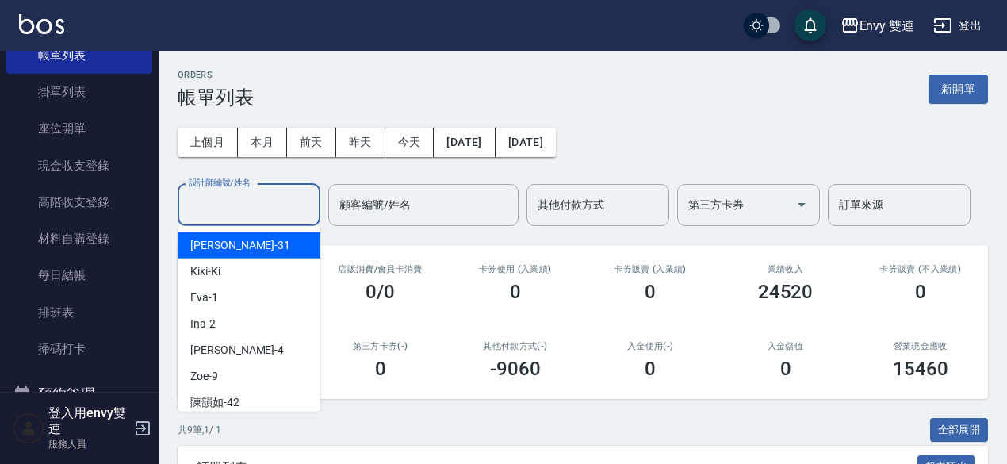
click at [190, 202] on input "設計師編號/姓名" at bounding box center [249, 205] width 128 height 28
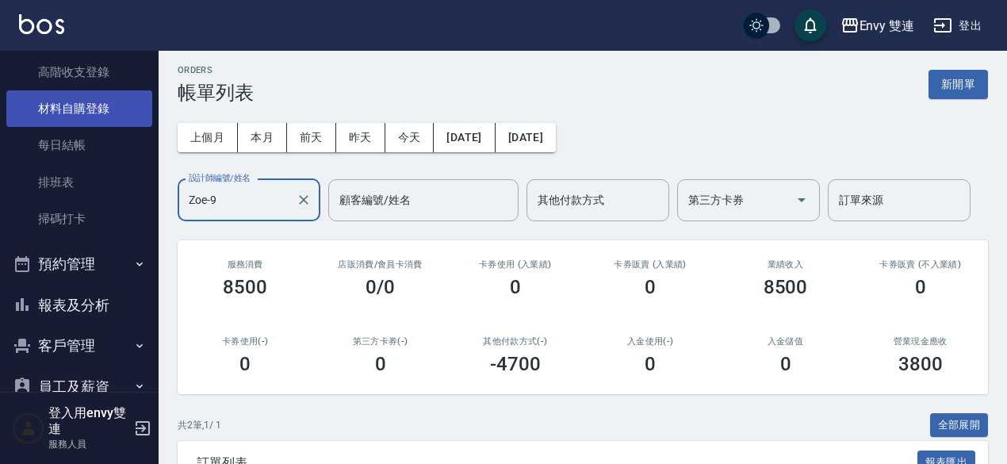
scroll to position [274, 0]
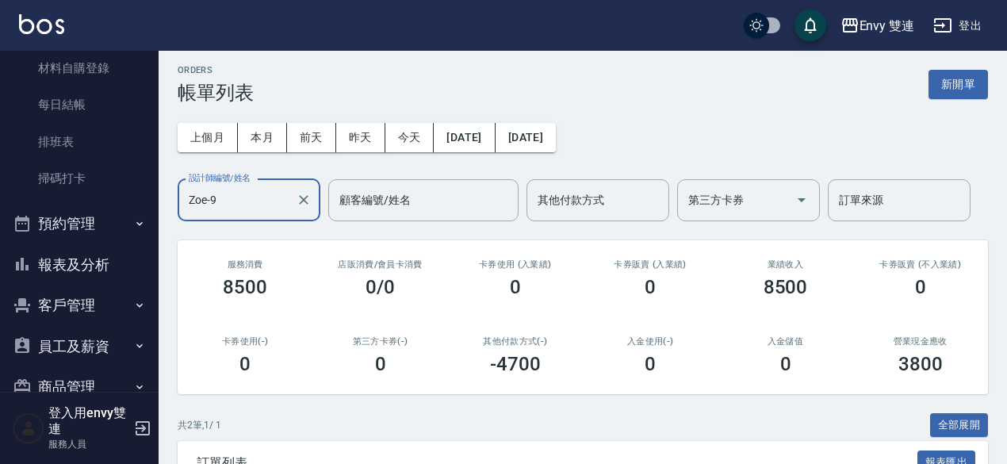
type input "Zoe-9"
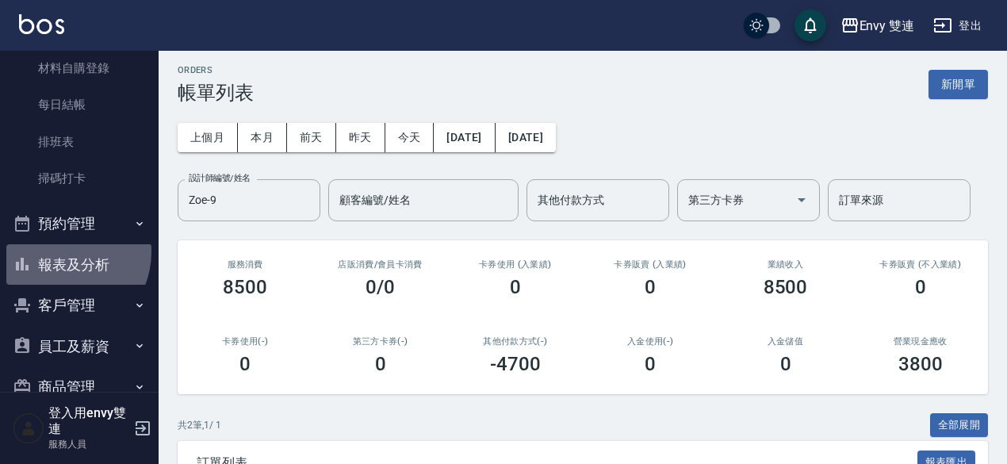
click at [62, 251] on button "報表及分析" at bounding box center [79, 264] width 146 height 41
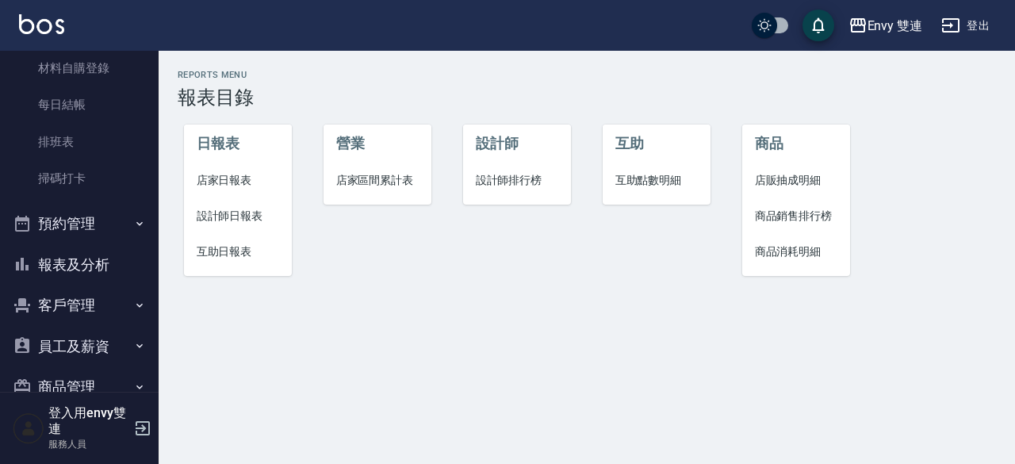
click at [271, 209] on span "設計師日報表" at bounding box center [238, 216] width 83 height 17
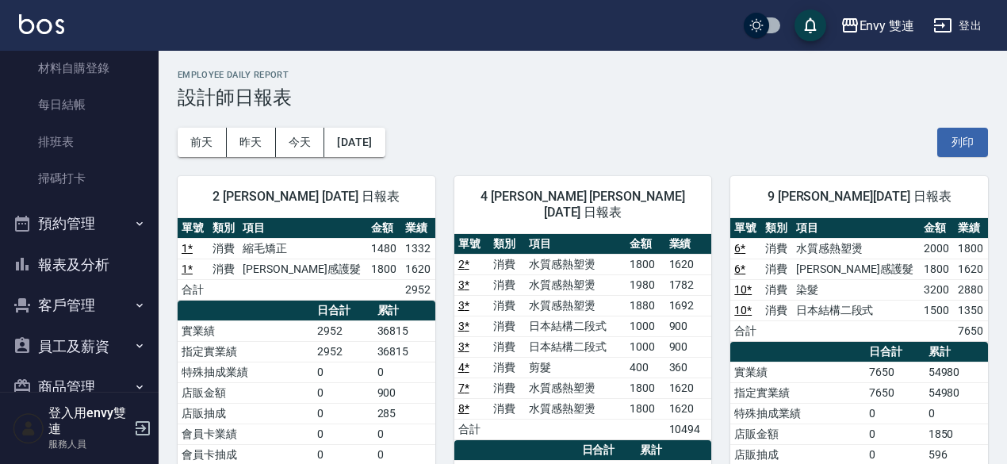
scroll to position [33, 0]
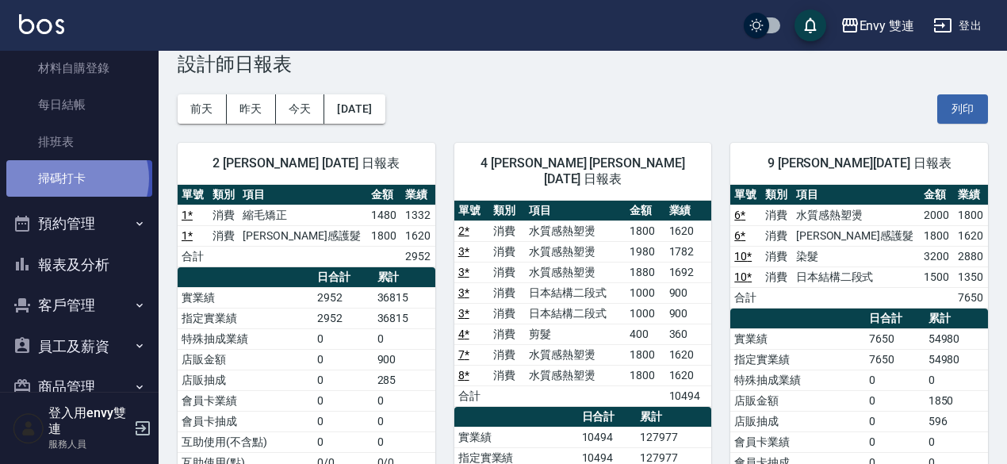
click at [76, 178] on link "掃碼打卡" at bounding box center [79, 178] width 146 height 36
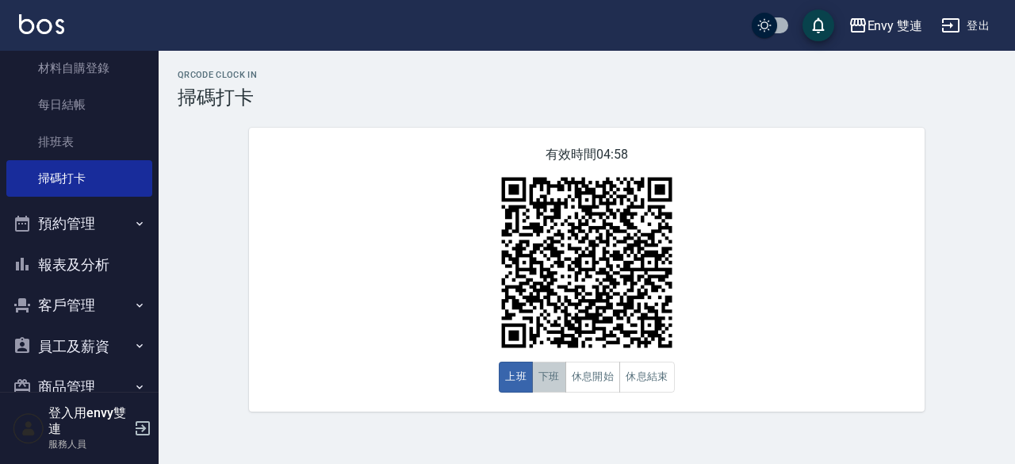
click at [537, 383] on button "下班" at bounding box center [549, 377] width 34 height 31
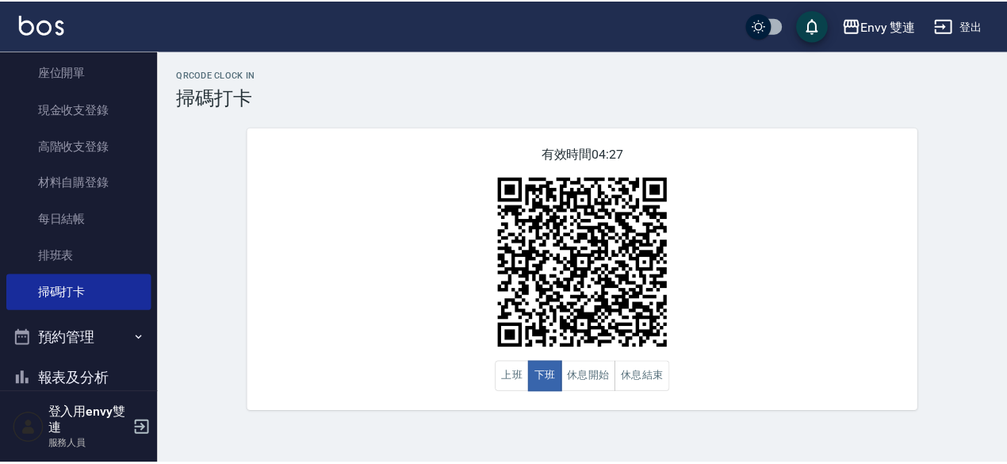
scroll to position [138, 0]
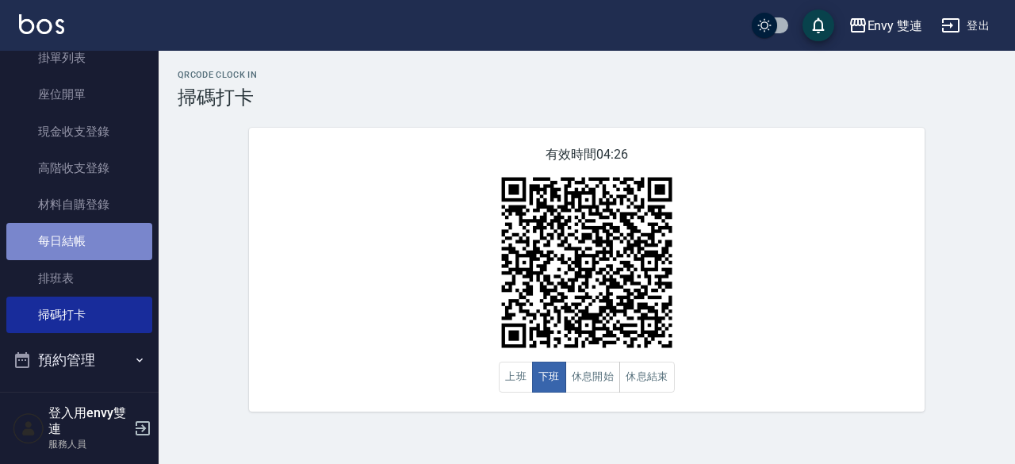
click at [104, 236] on link "每日結帳" at bounding box center [79, 241] width 146 height 36
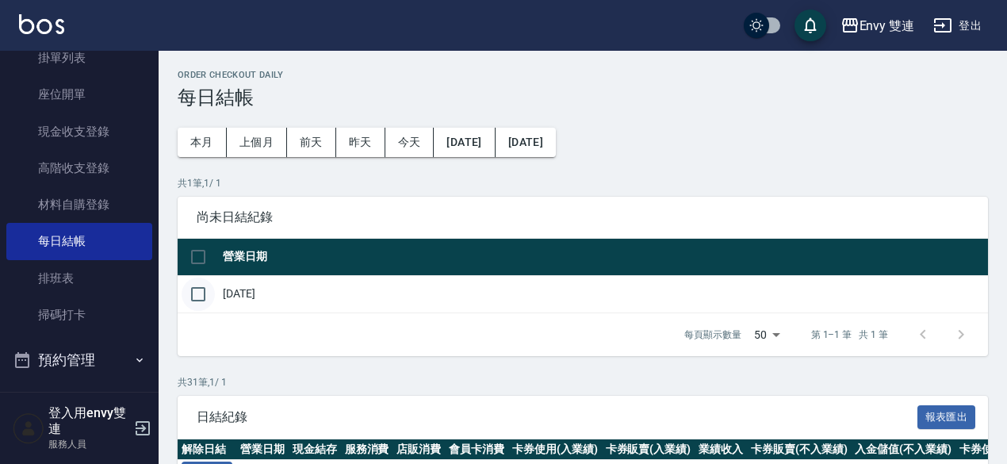
click at [198, 292] on input "checkbox" at bounding box center [198, 294] width 33 height 33
checkbox input "true"
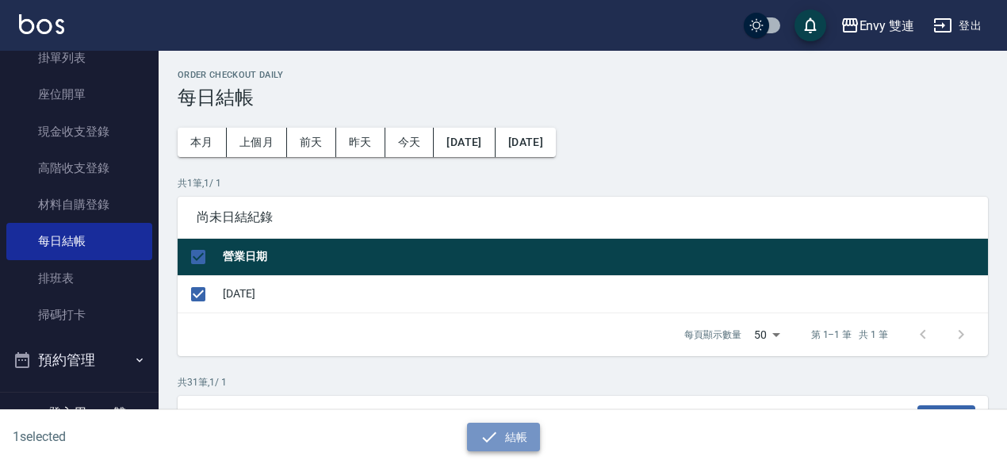
click at [498, 445] on icon "button" at bounding box center [489, 436] width 19 height 19
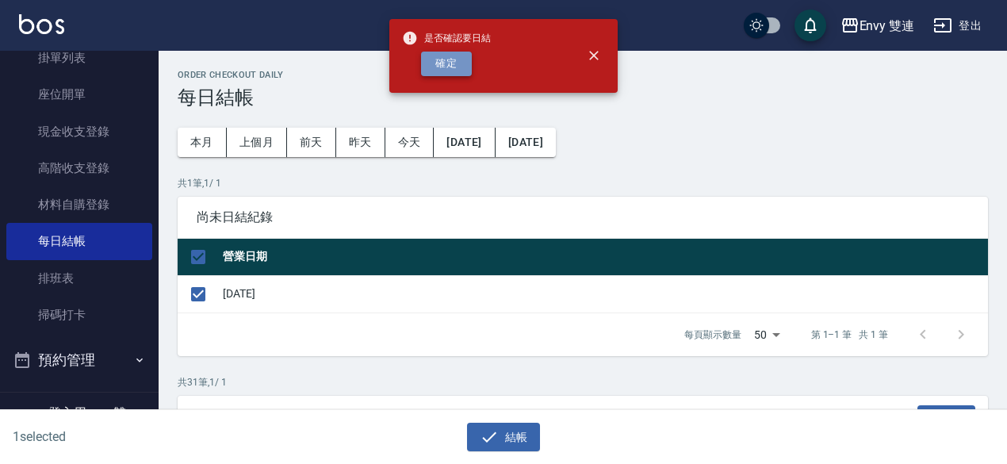
click at [440, 71] on button "確定" at bounding box center [446, 64] width 51 height 25
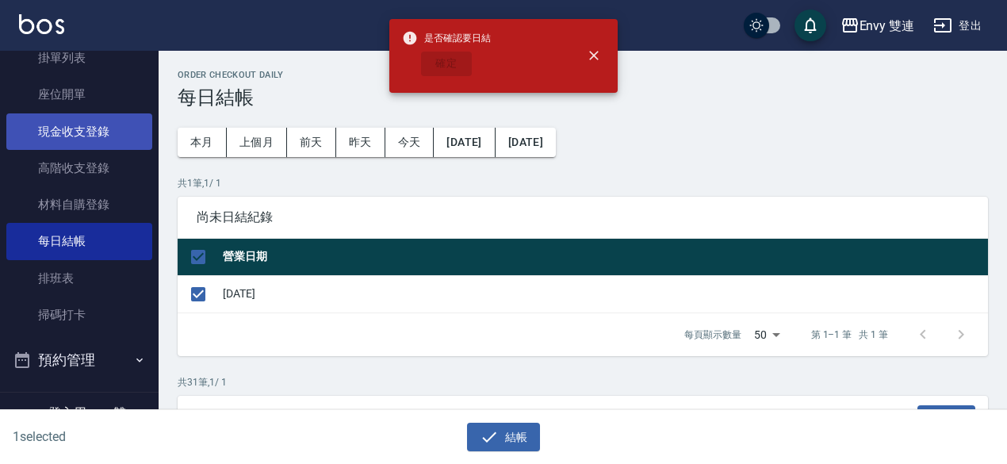
checkbox input "false"
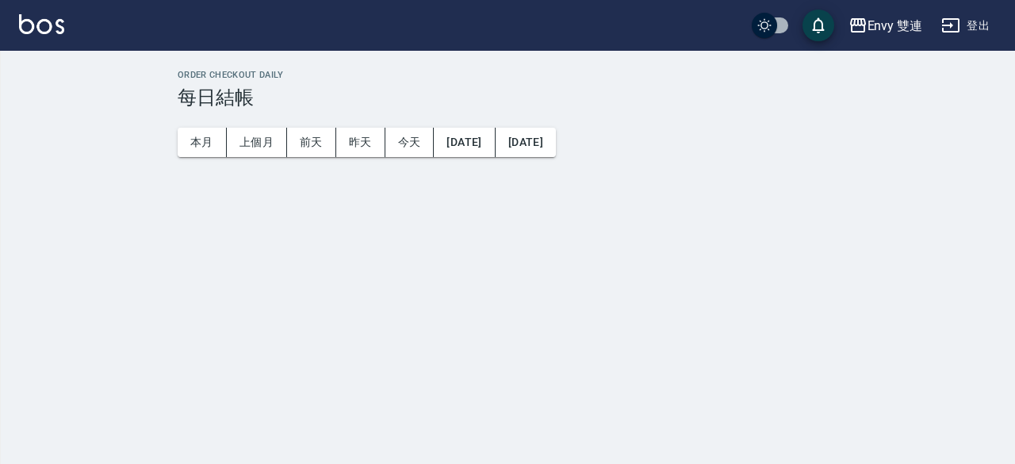
click at [157, 0] on html "Envy 雙連 登出 Order checkout daily 每日結帳 本月 上個月 [DATE] [DATE] [DATE] [DATE] [DATE]" at bounding box center [507, 232] width 1015 height 464
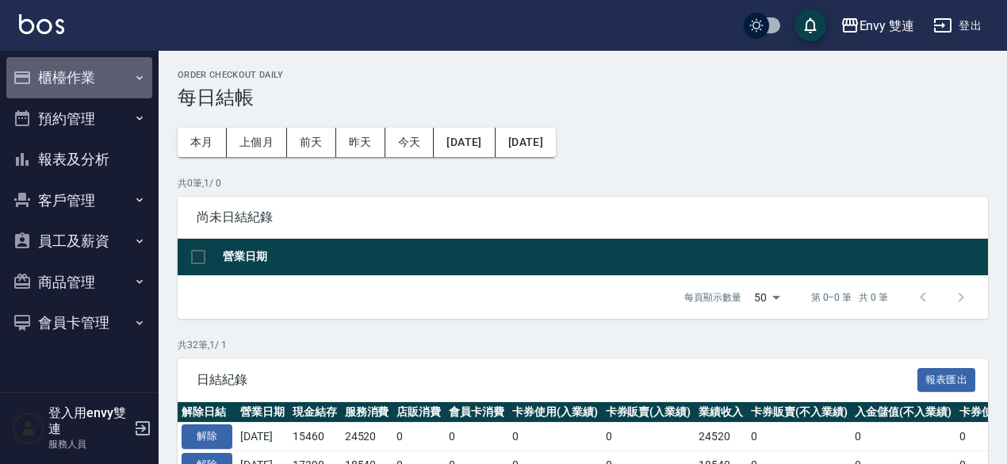
click at [80, 77] on button "櫃檯作業" at bounding box center [79, 77] width 146 height 41
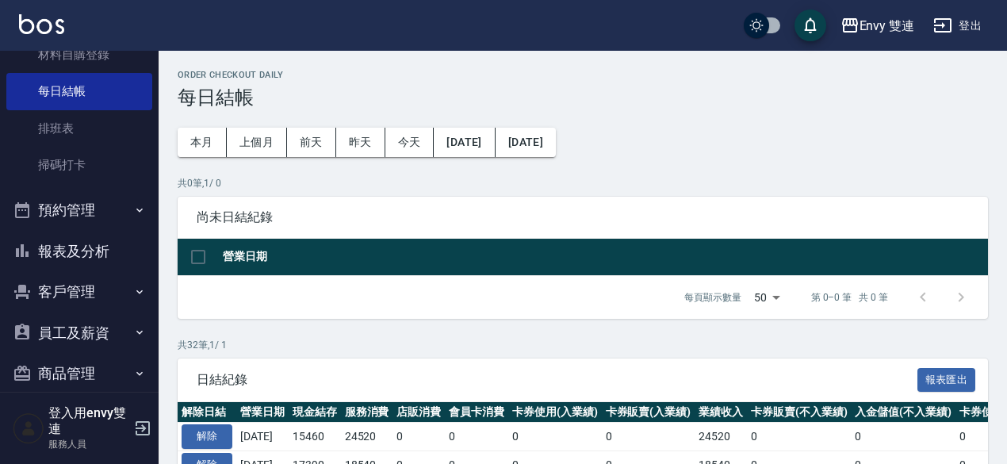
scroll to position [289, 0]
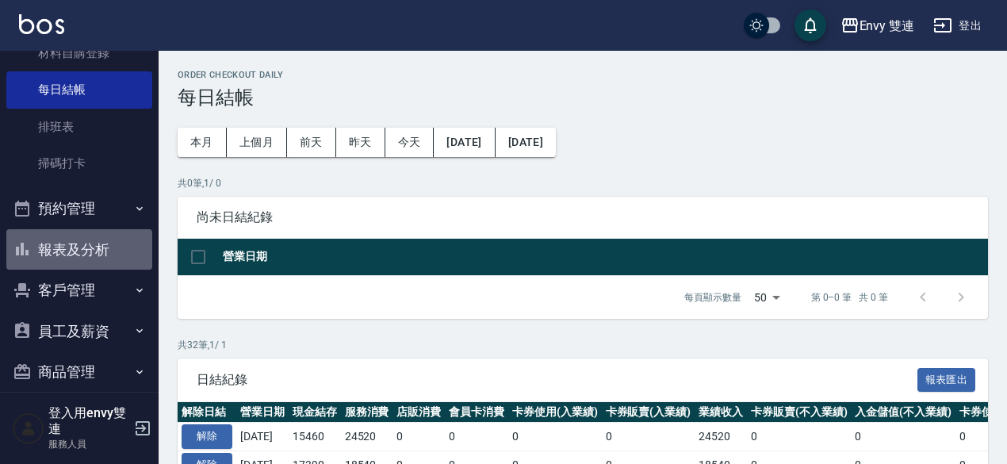
click at [94, 240] on button "報表及分析" at bounding box center [79, 249] width 146 height 41
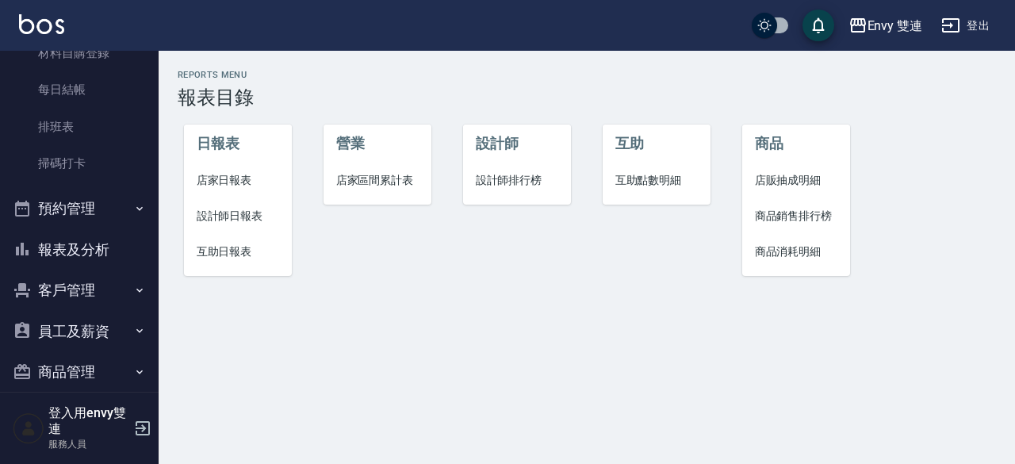
click at [228, 179] on span "店家日報表" at bounding box center [238, 180] width 83 height 17
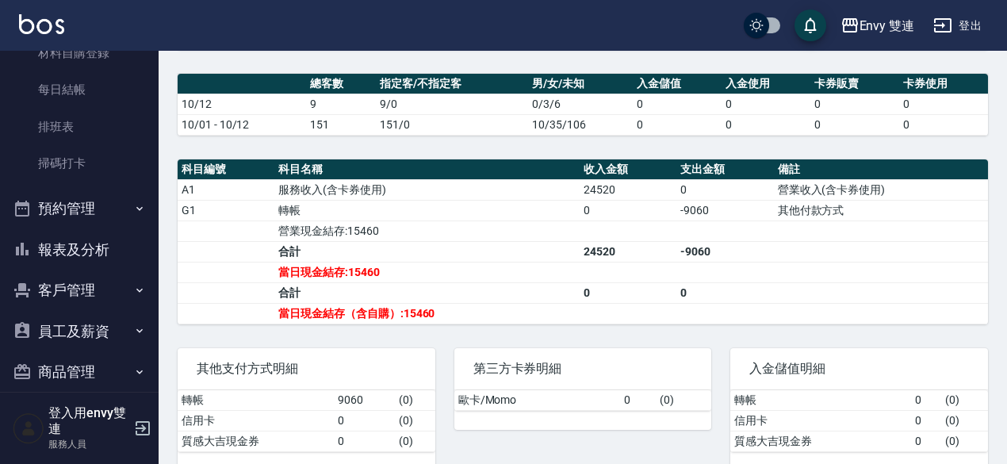
scroll to position [404, 0]
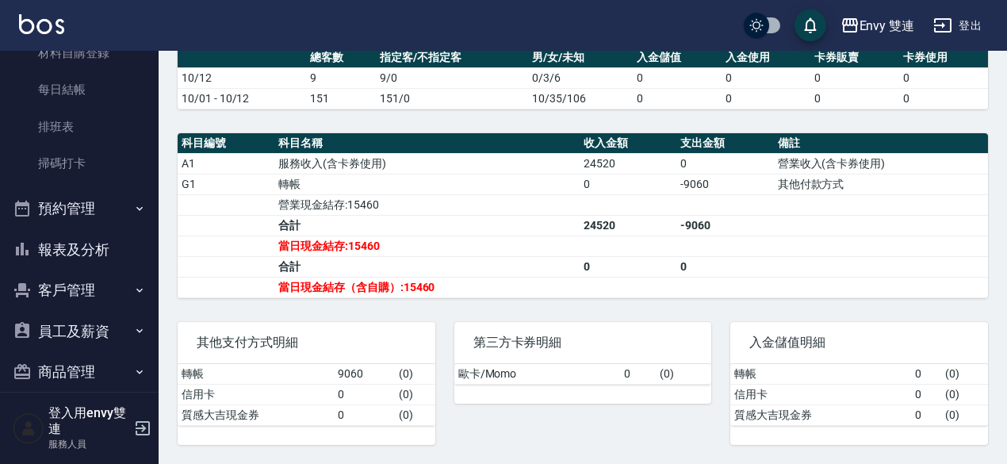
click at [708, 439] on div "第三方卡券明細 歐卡/Momo 0 ( 0 )" at bounding box center [573, 374] width 277 height 142
click at [679, 427] on div "第三方卡券明細 歐卡/Momo 0 ( 0 )" at bounding box center [573, 374] width 277 height 142
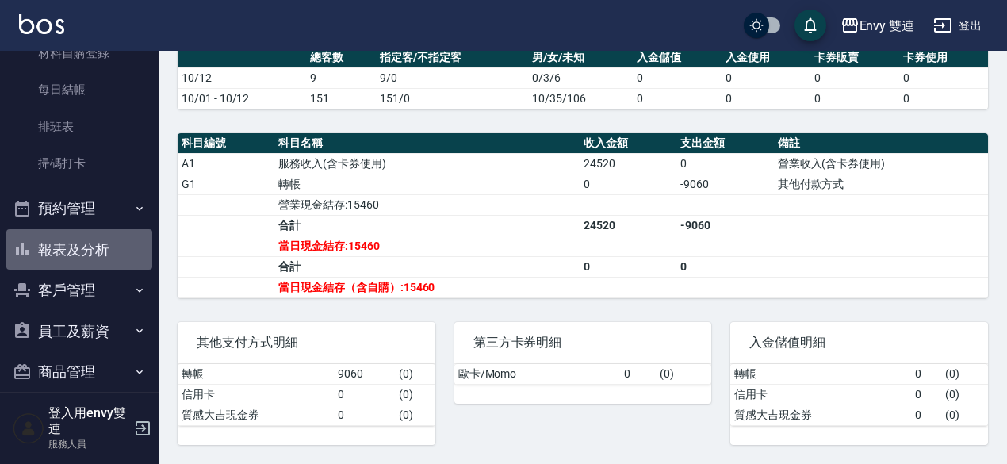
click at [82, 250] on button "報表及分析" at bounding box center [79, 249] width 146 height 41
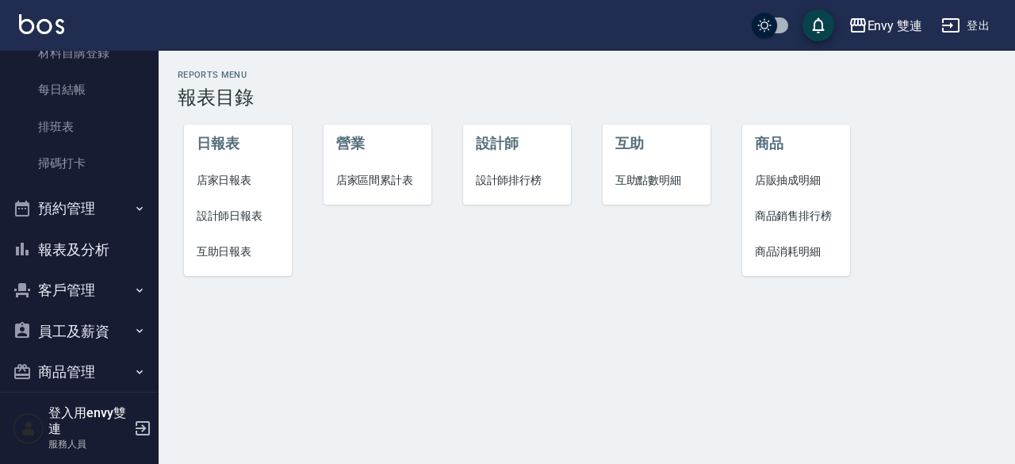
click at [228, 219] on span "設計師日報表" at bounding box center [238, 216] width 83 height 17
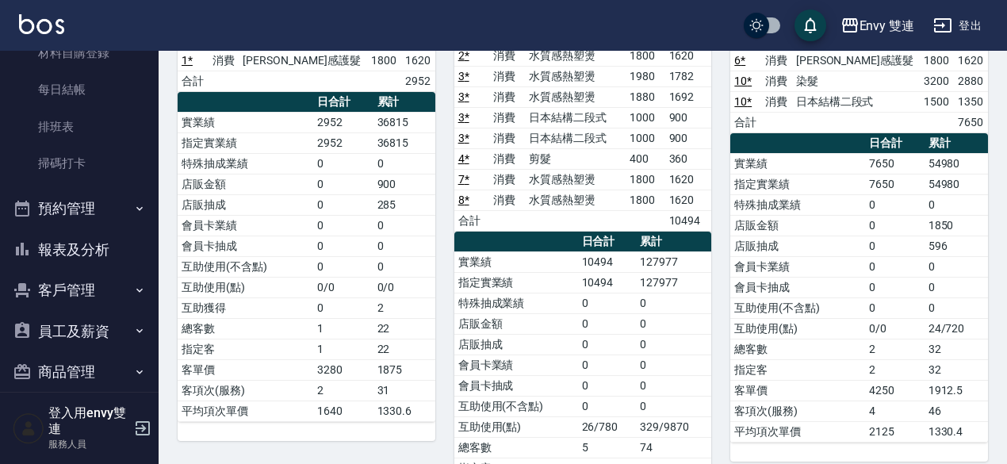
scroll to position [209, 0]
